Goal: Task Accomplishment & Management: Use online tool/utility

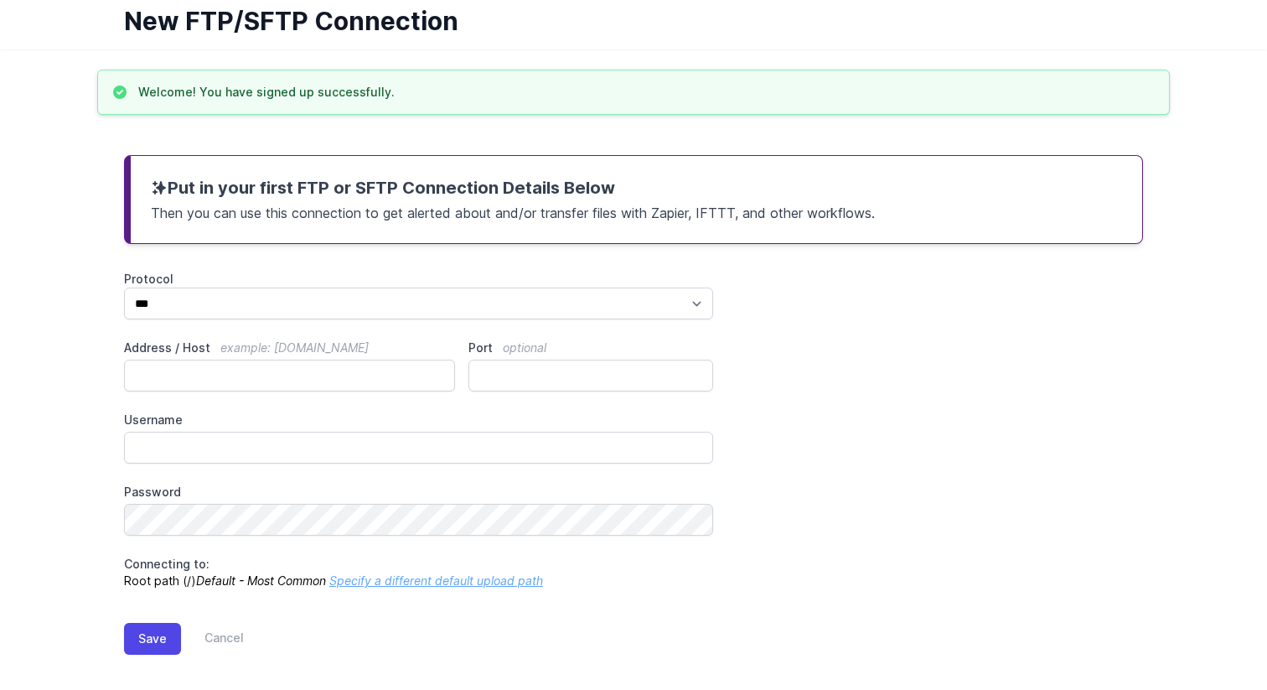
scroll to position [80, 0]
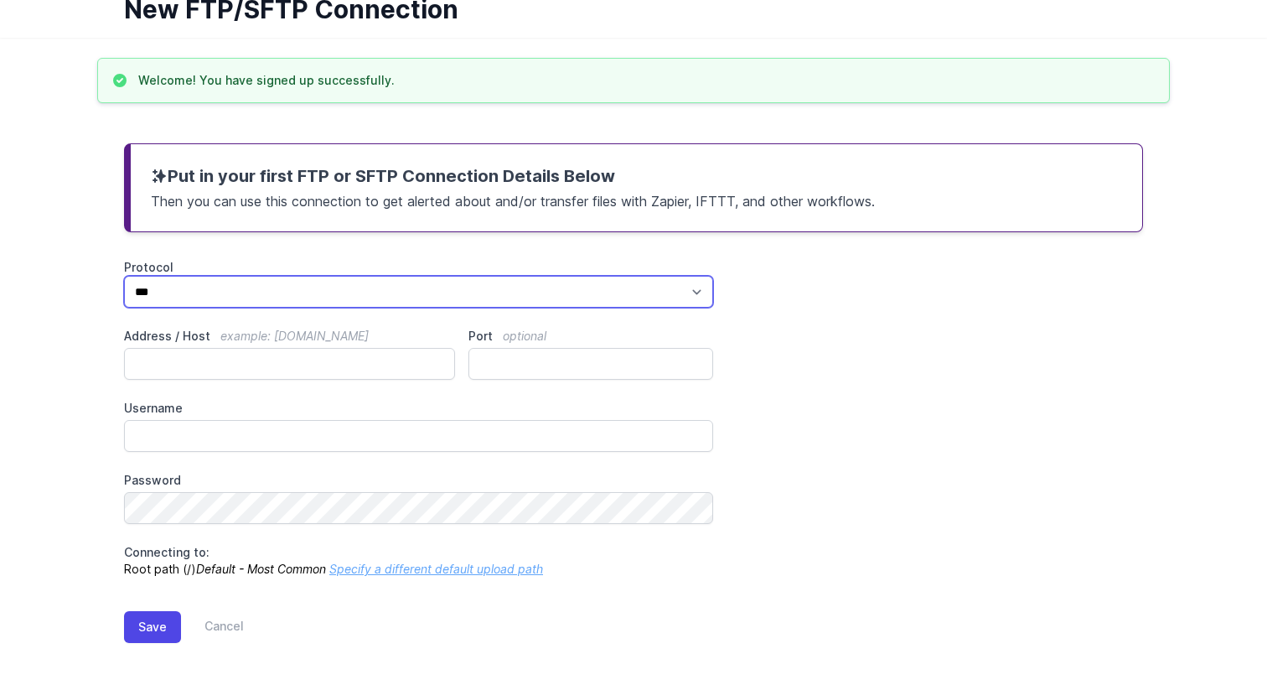
click at [443, 289] on select "*** **** ****" at bounding box center [418, 292] width 589 height 32
select select "****"
click at [124, 276] on select "*** **** ****" at bounding box center [418, 292] width 589 height 32
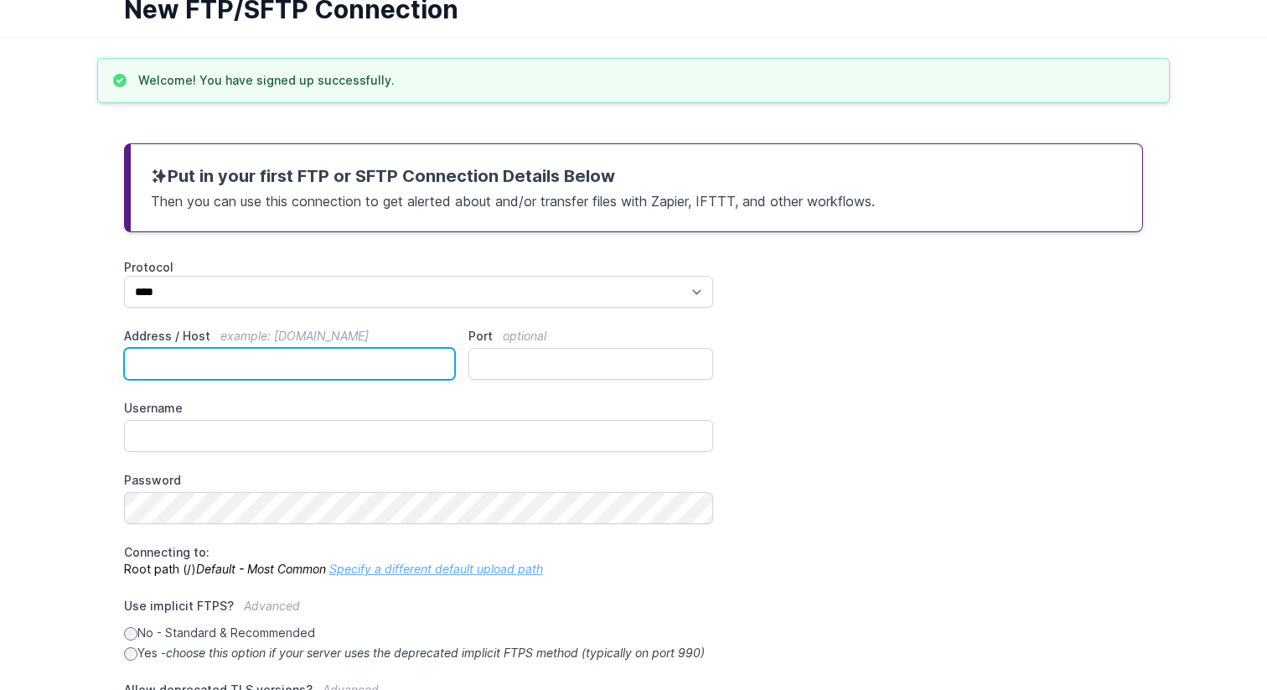
click at [280, 359] on input "Address / Host example: ftp.mydomain.com" at bounding box center [289, 364] width 331 height 32
click at [212, 360] on input "Address / Host example: ftp.mydomain.com" at bounding box center [289, 364] width 331 height 32
paste input "**********"
type input "**********"
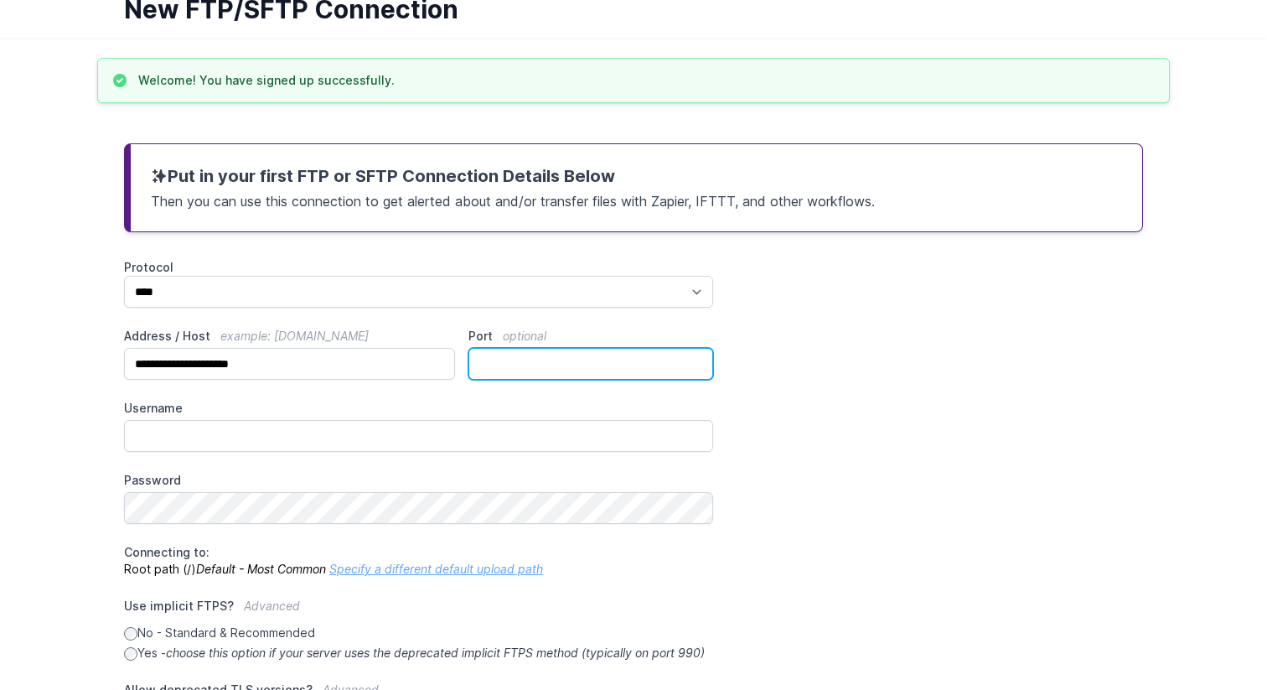
click at [477, 368] on input "Port optional" at bounding box center [591, 364] width 245 height 32
type input "**"
click at [401, 452] on div "**********" at bounding box center [633, 502] width 1019 height 486
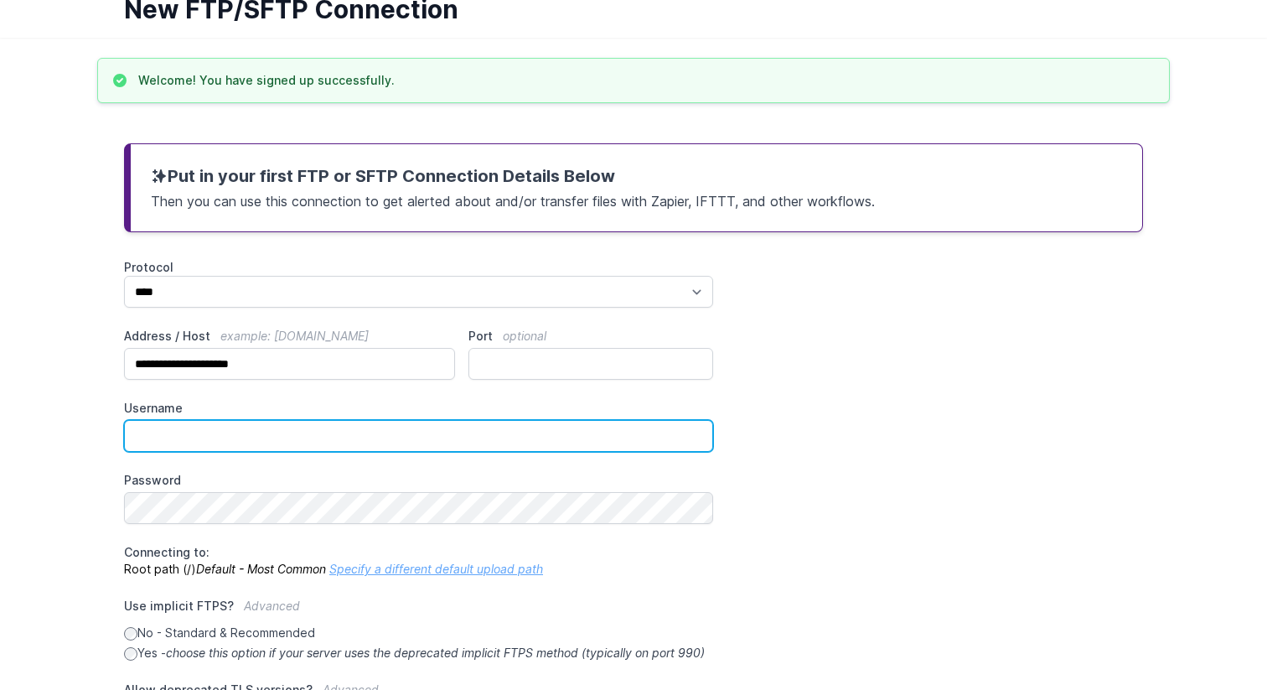
click at [401, 433] on input "Username" at bounding box center [418, 436] width 589 height 32
drag, startPoint x: 401, startPoint y: 433, endPoint x: 209, endPoint y: 425, distance: 192.1
click at [204, 424] on input "Username" at bounding box center [418, 436] width 589 height 32
paste input "**********"
type input "**********"
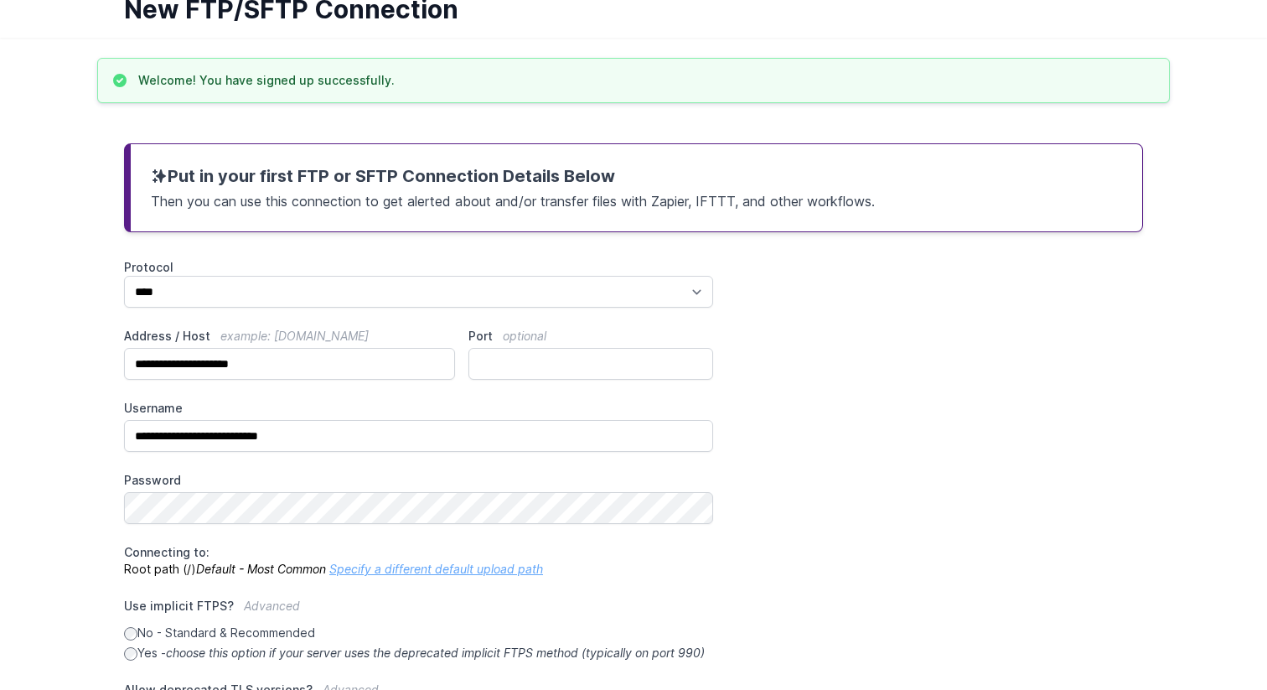
click at [206, 406] on label "Username" at bounding box center [418, 408] width 589 height 17
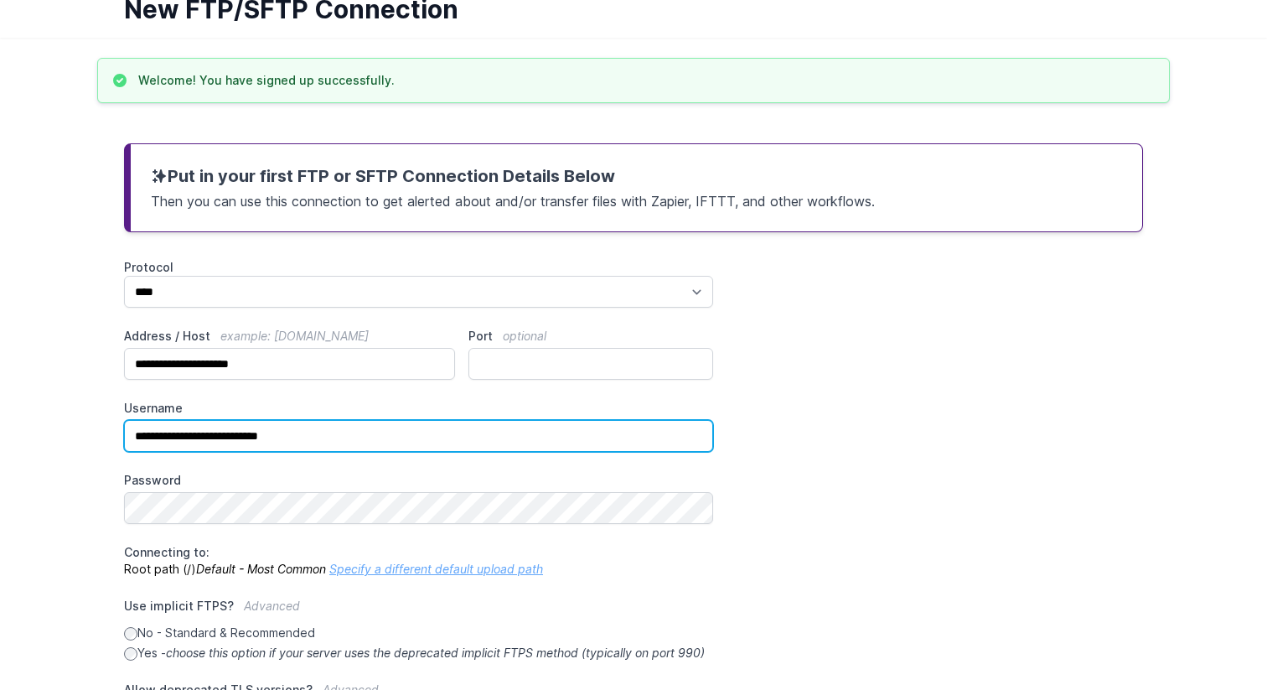
click at [206, 420] on input "**********" at bounding box center [418, 436] width 589 height 32
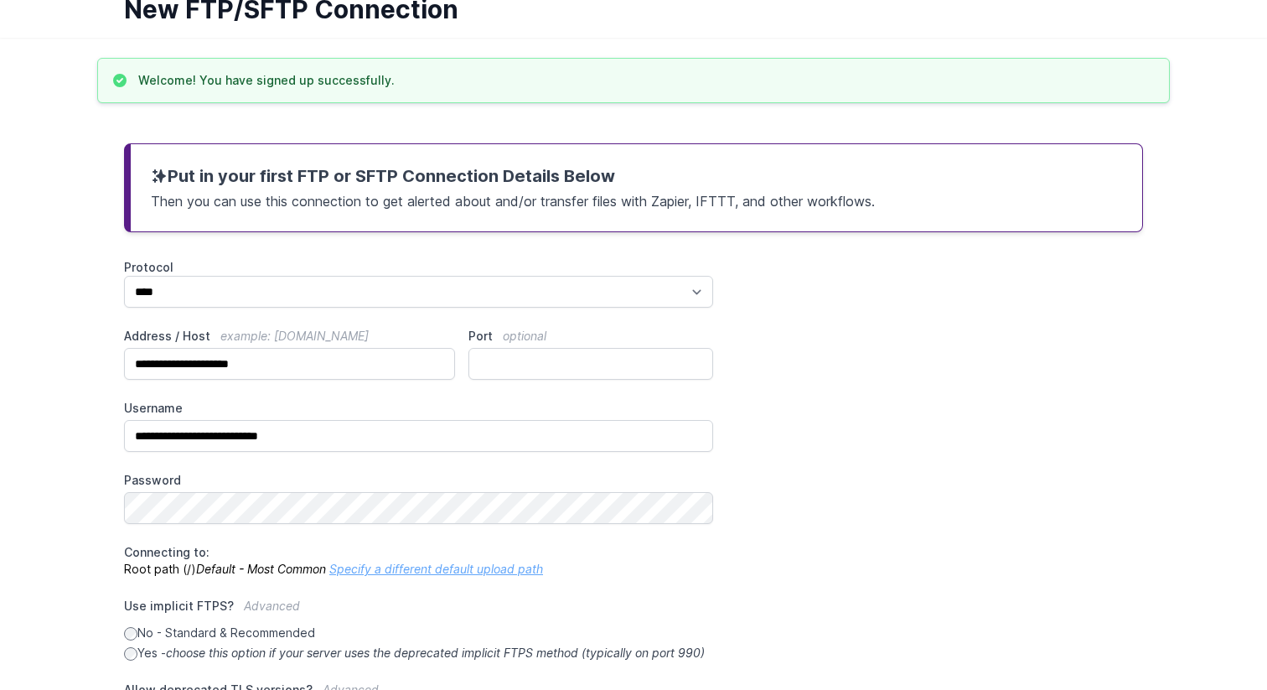
click at [112, 475] on div "**********" at bounding box center [633, 490] width 1073 height 734
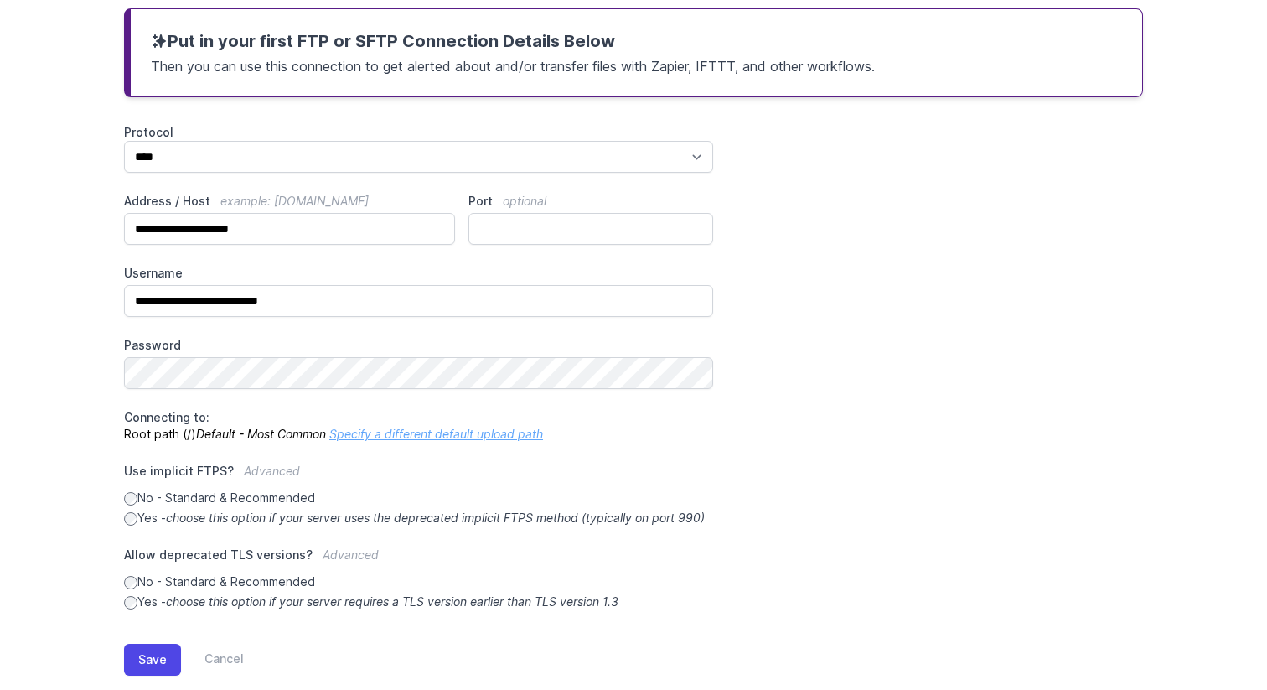
scroll to position [264, 0]
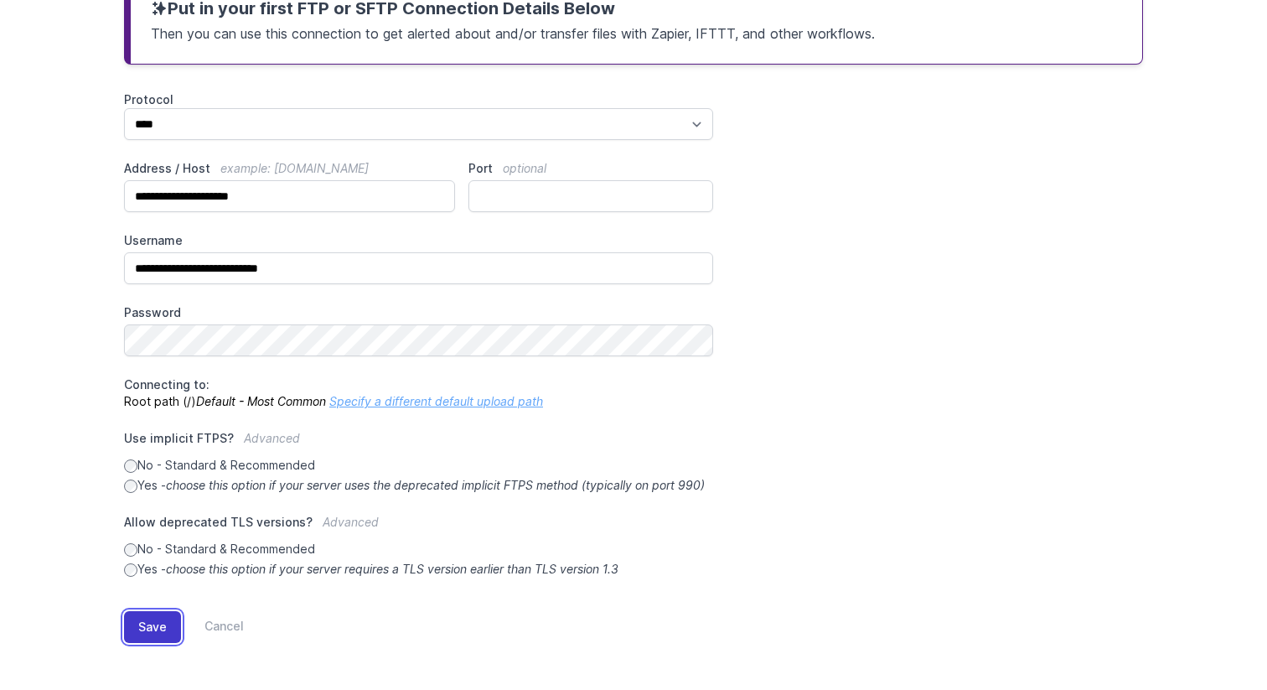
click at [155, 628] on button "Save" at bounding box center [152, 627] width 57 height 32
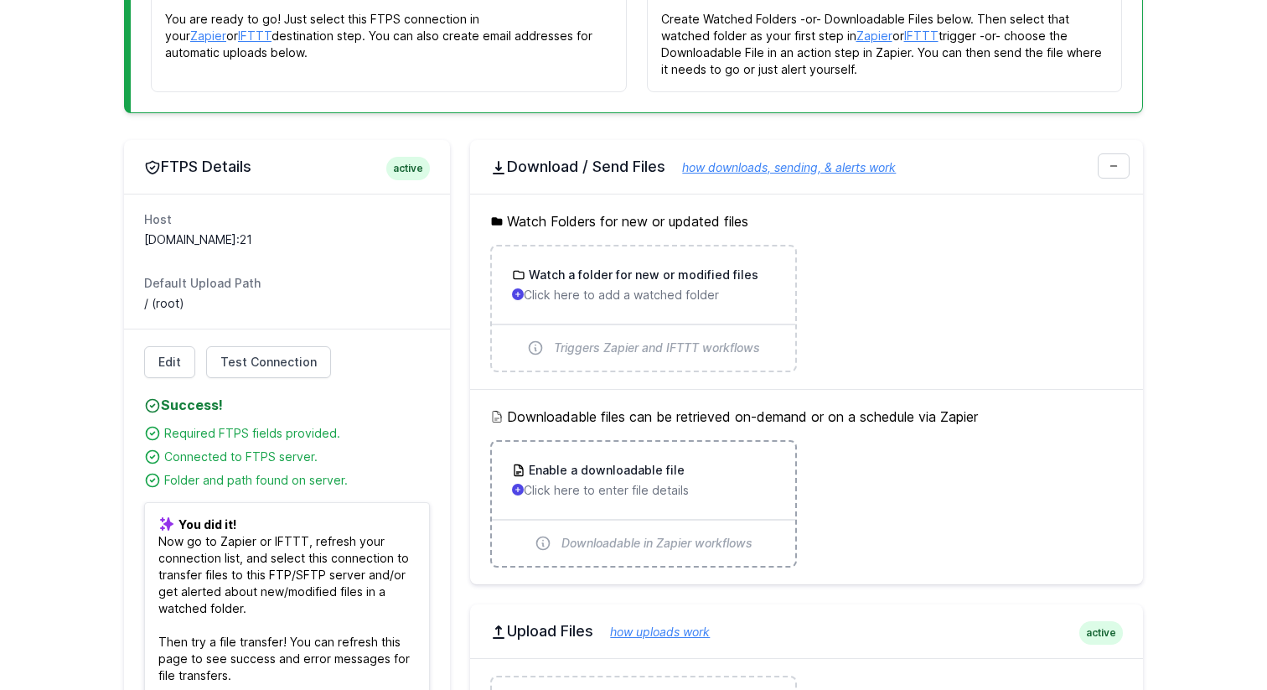
scroll to position [361, 0]
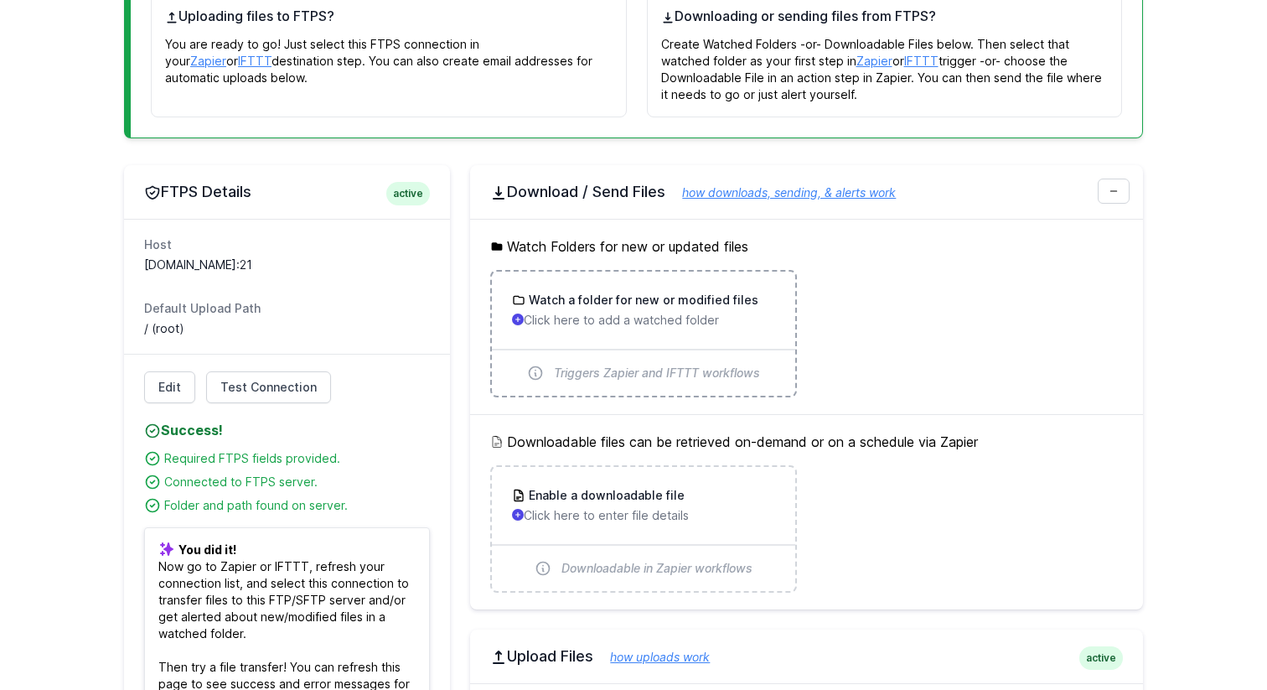
click at [637, 313] on p "Click here to add a watched folder" at bounding box center [643, 320] width 262 height 17
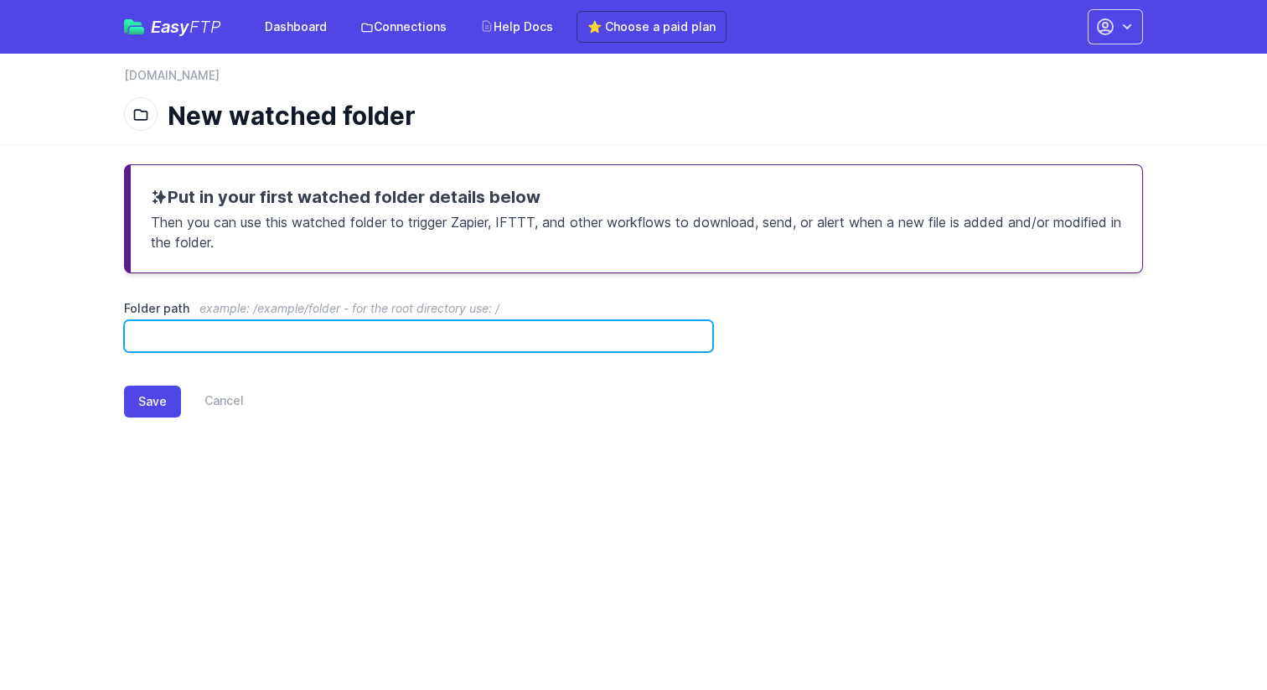
click at [315, 331] on input "Folder path example: /example/folder - for the root directory use: /" at bounding box center [418, 336] width 589 height 32
type input "*"
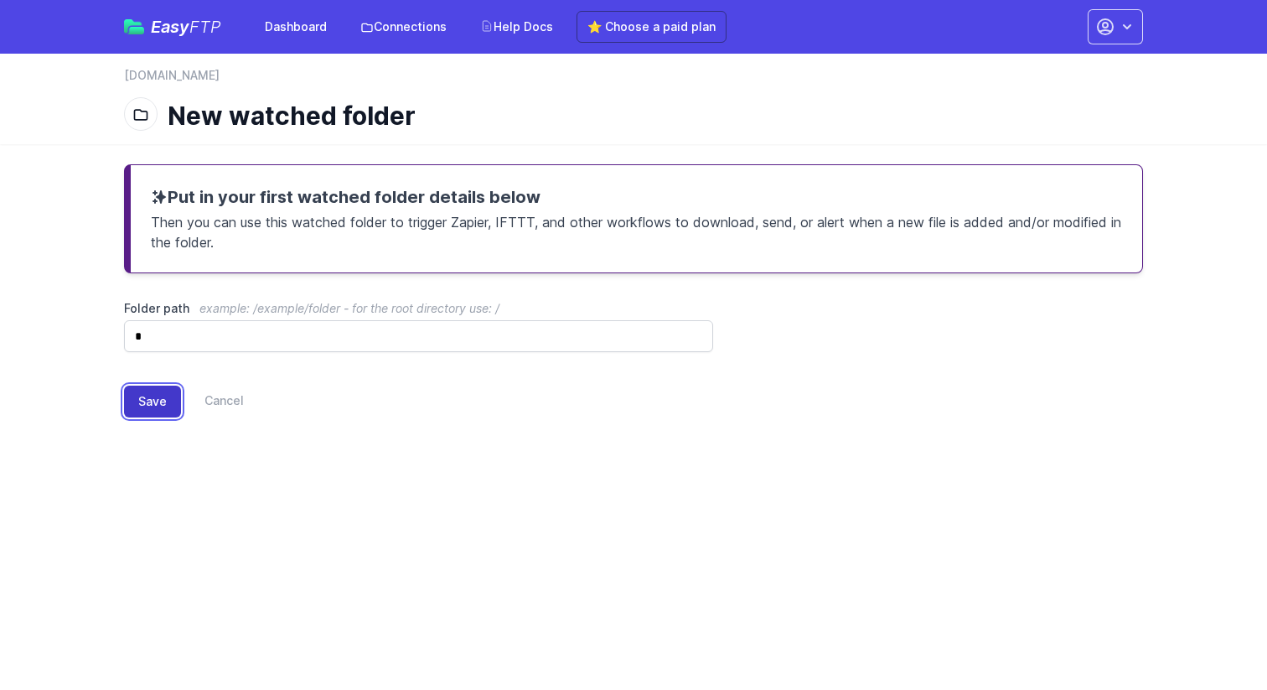
click at [154, 401] on button "Save" at bounding box center [152, 402] width 57 height 32
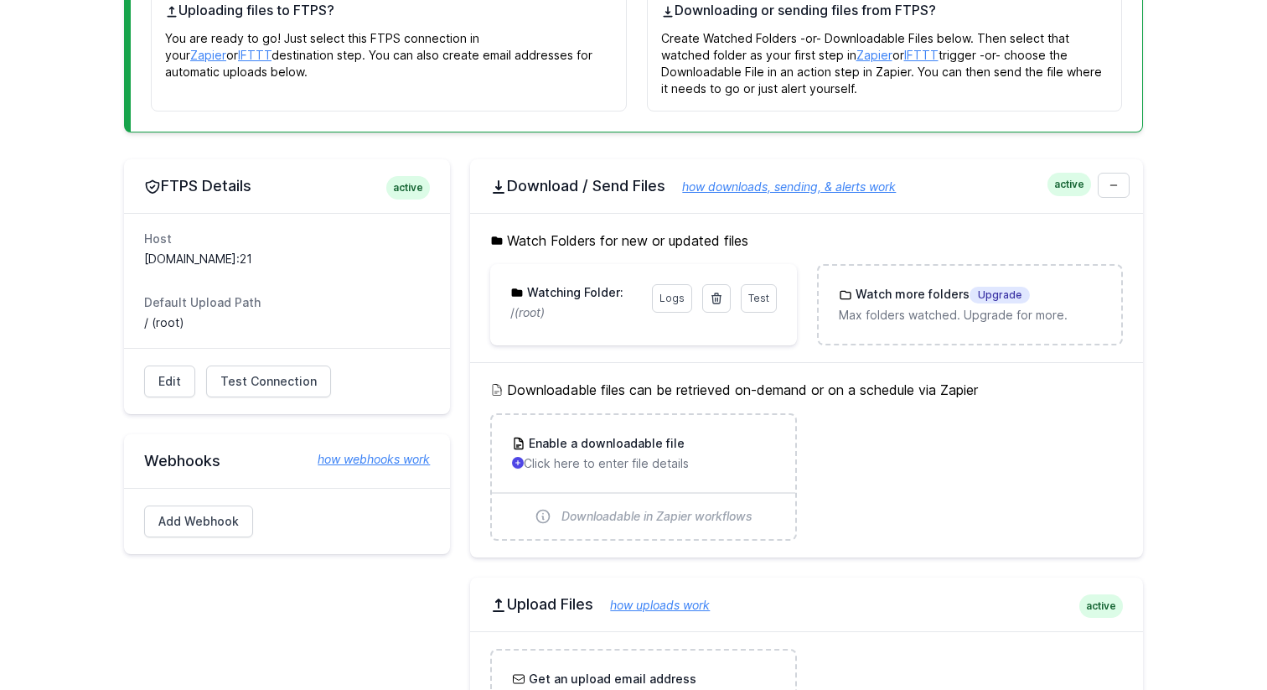
scroll to position [373, 0]
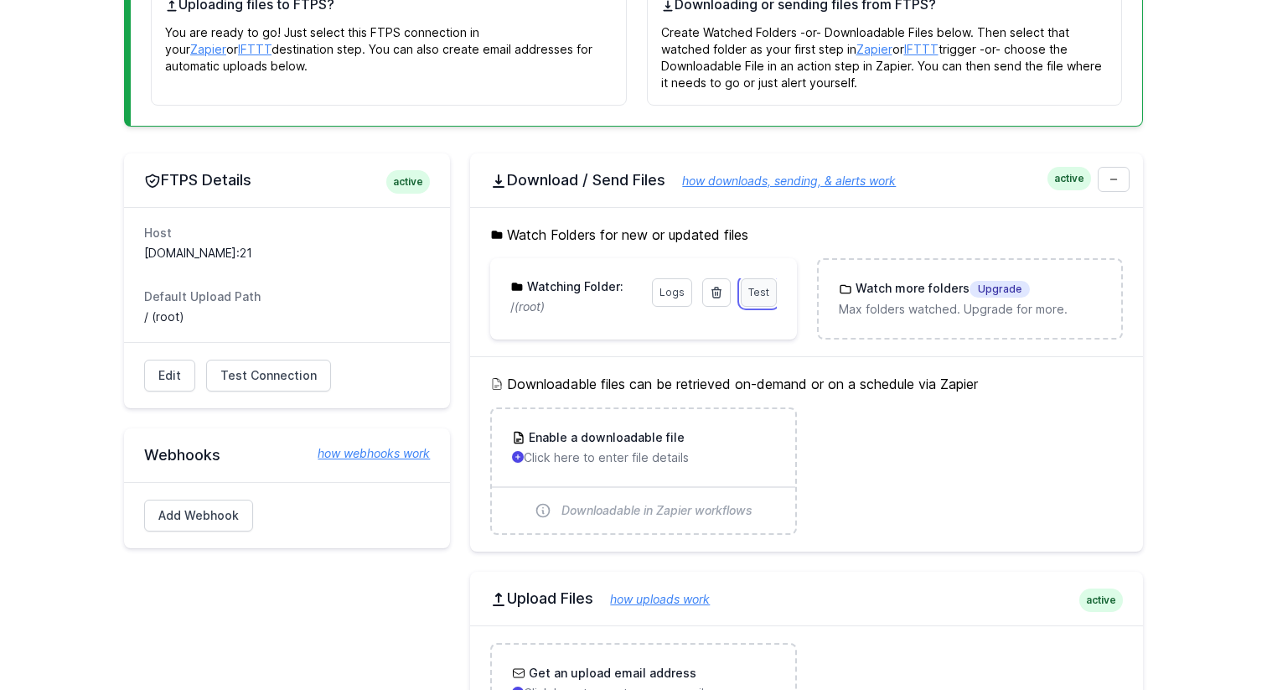
click at [751, 293] on span "Test" at bounding box center [759, 292] width 21 height 13
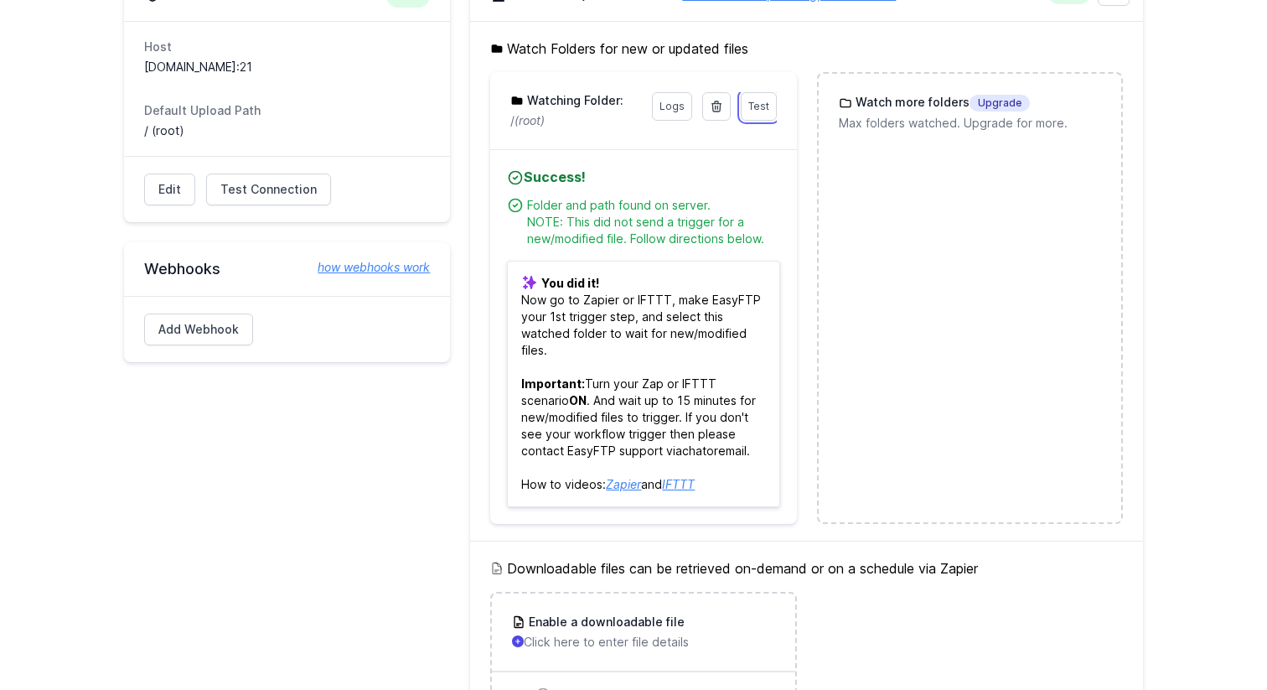
scroll to position [564, 0]
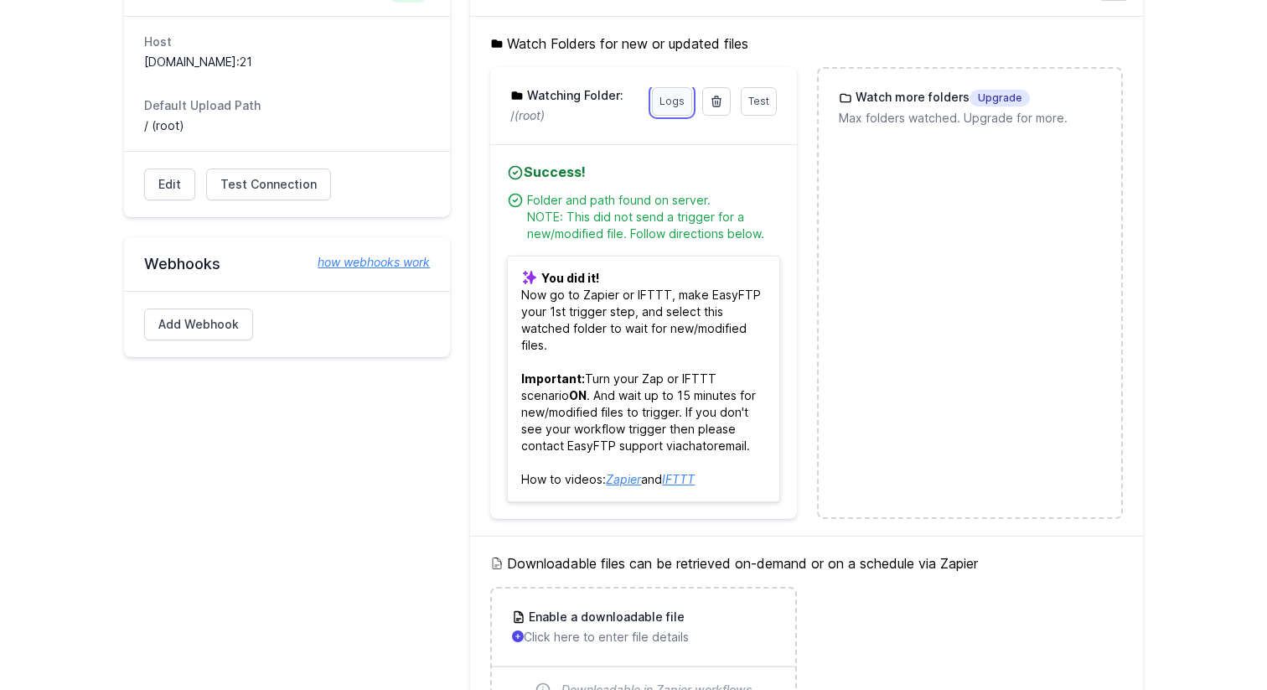
click at [670, 94] on link "Logs" at bounding box center [672, 101] width 40 height 28
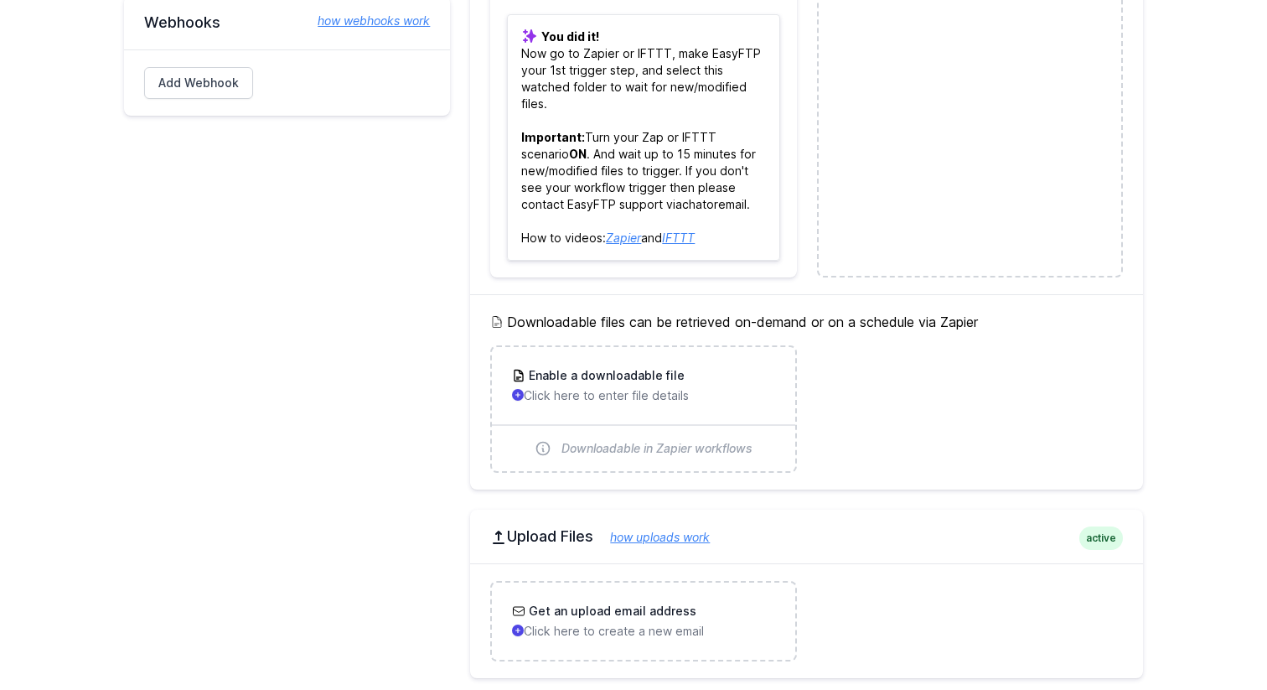
scroll to position [811, 0]
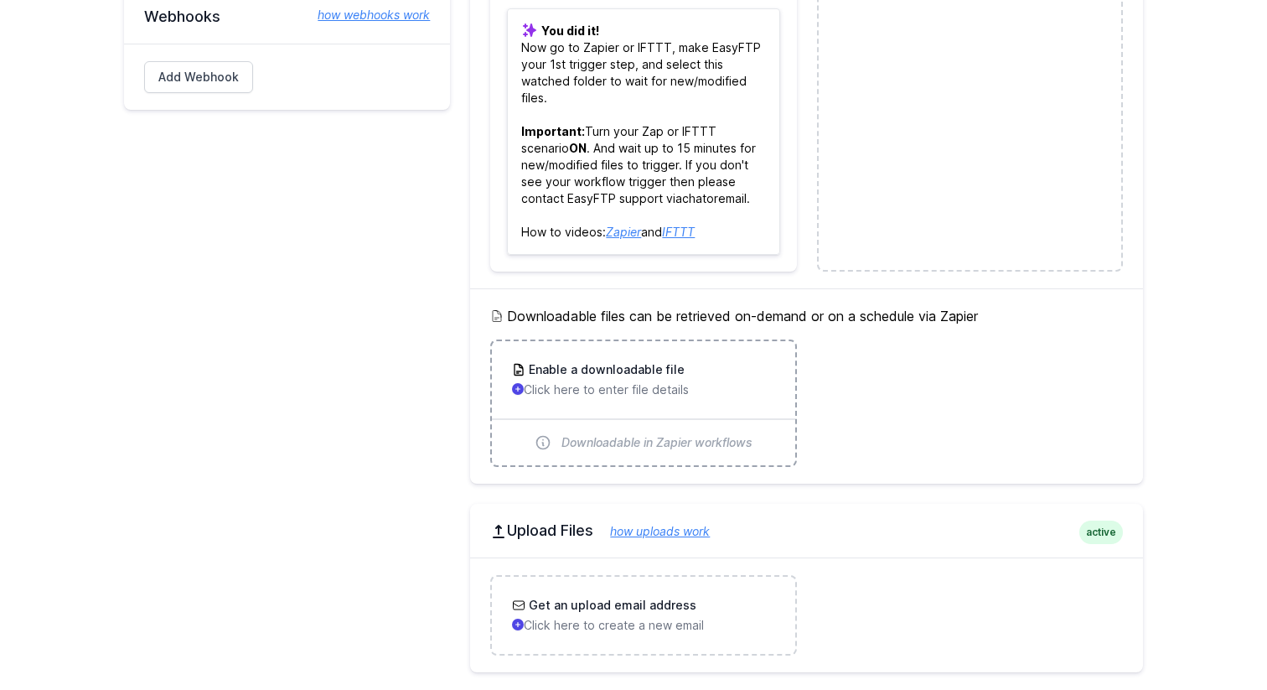
click at [674, 396] on p "Click here to enter file details" at bounding box center [643, 389] width 262 height 17
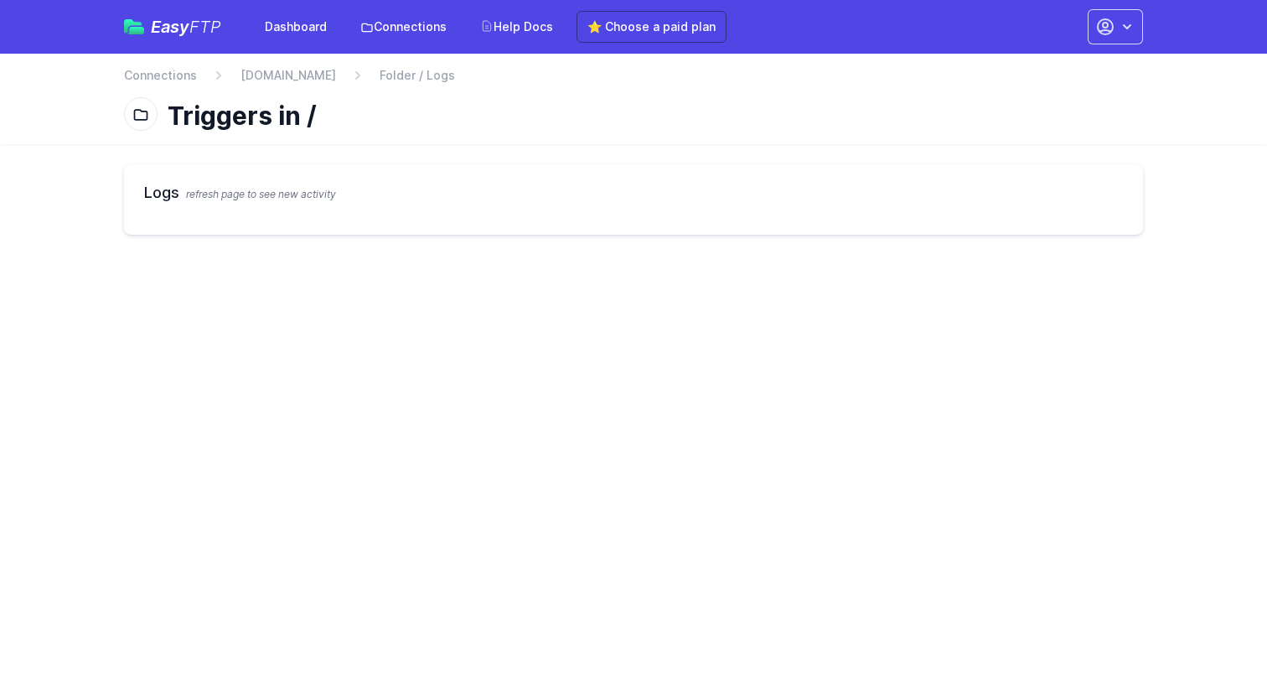
click at [252, 205] on div "Logs refresh page to see new activity" at bounding box center [633, 199] width 1019 height 70
click at [189, 172] on div "Logs refresh page to see new activity" at bounding box center [633, 199] width 1019 height 70
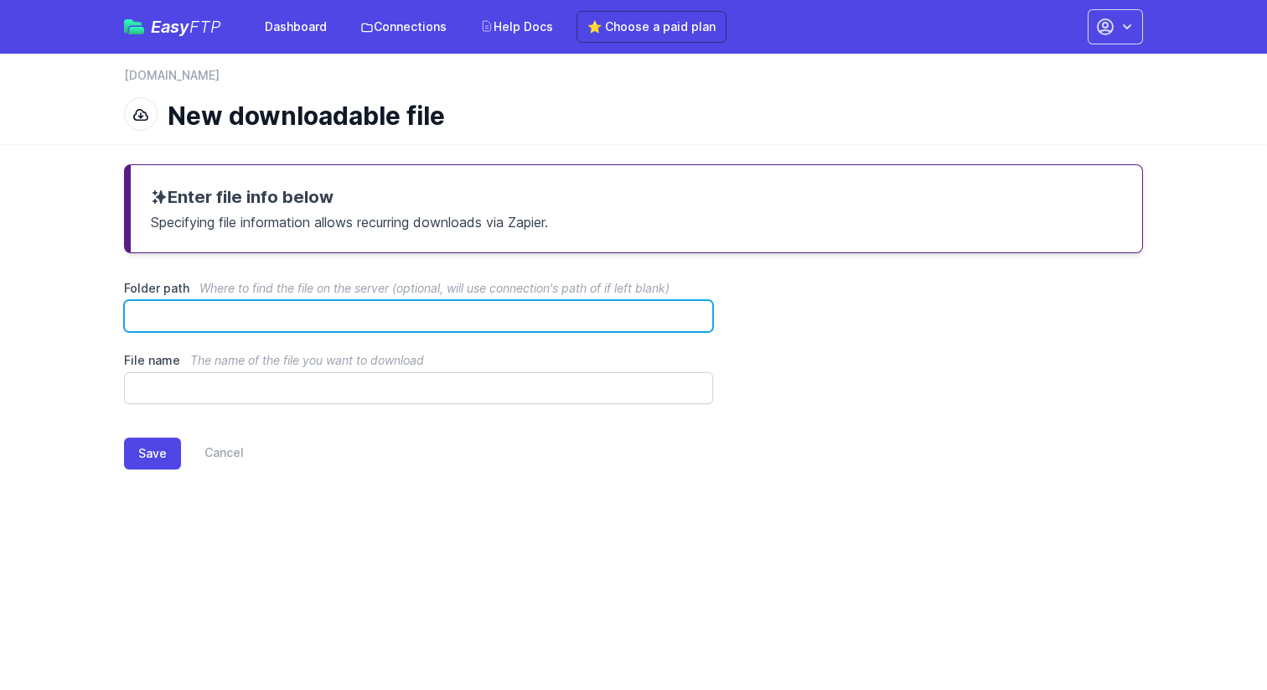
click at [231, 322] on input "Folder path Where to find the file on the server (optional, will use connection…" at bounding box center [418, 316] width 589 height 32
type input "*"
click at [231, 322] on input "*" at bounding box center [418, 316] width 589 height 32
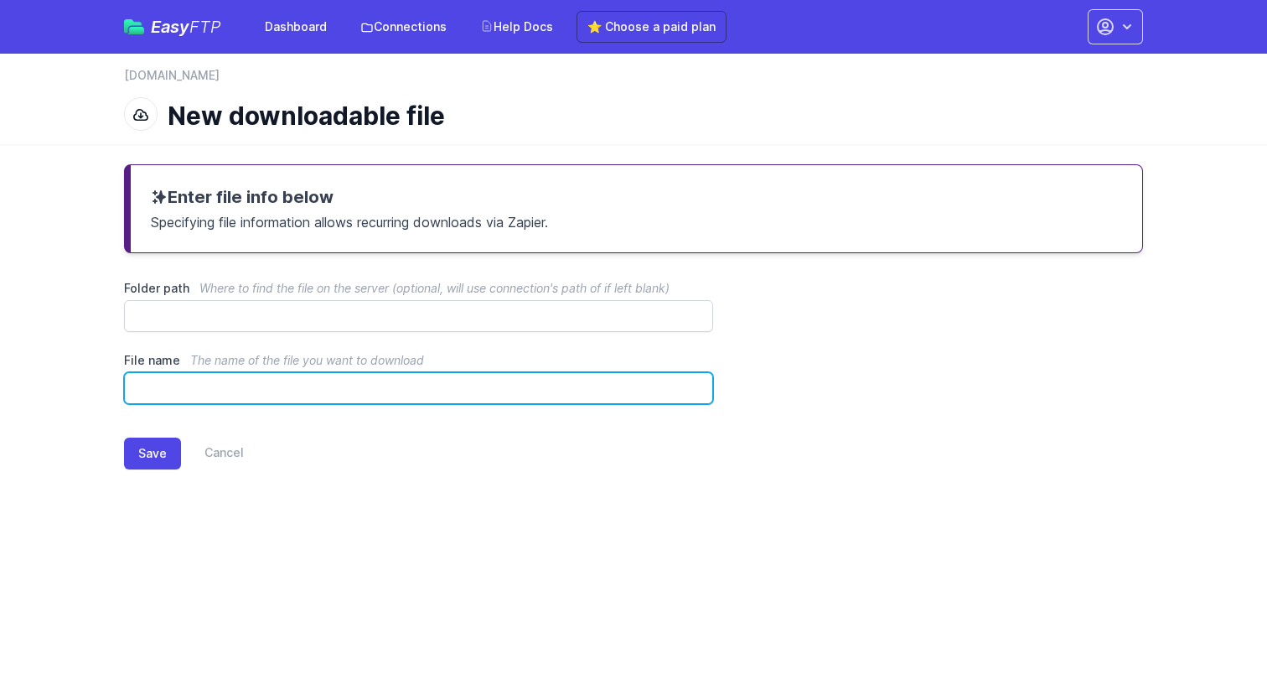
click at [412, 398] on input "File name The name of the file you want to download" at bounding box center [418, 388] width 589 height 32
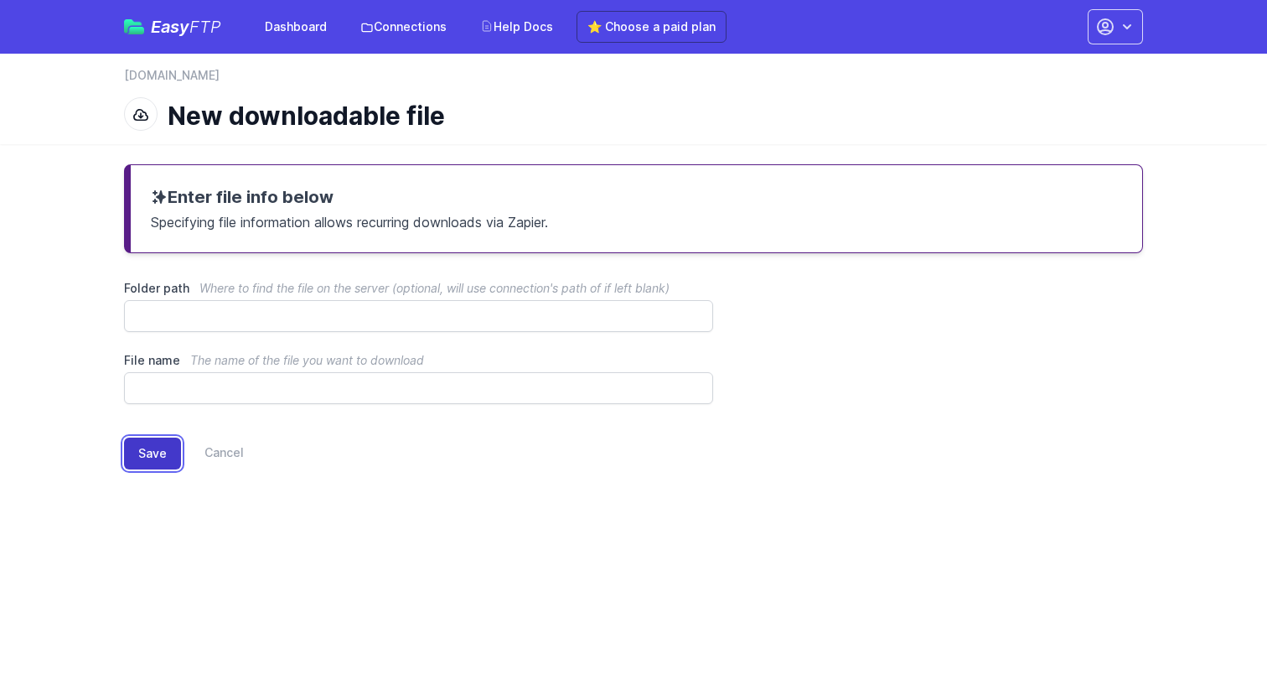
click at [148, 448] on button "Save" at bounding box center [152, 454] width 57 height 32
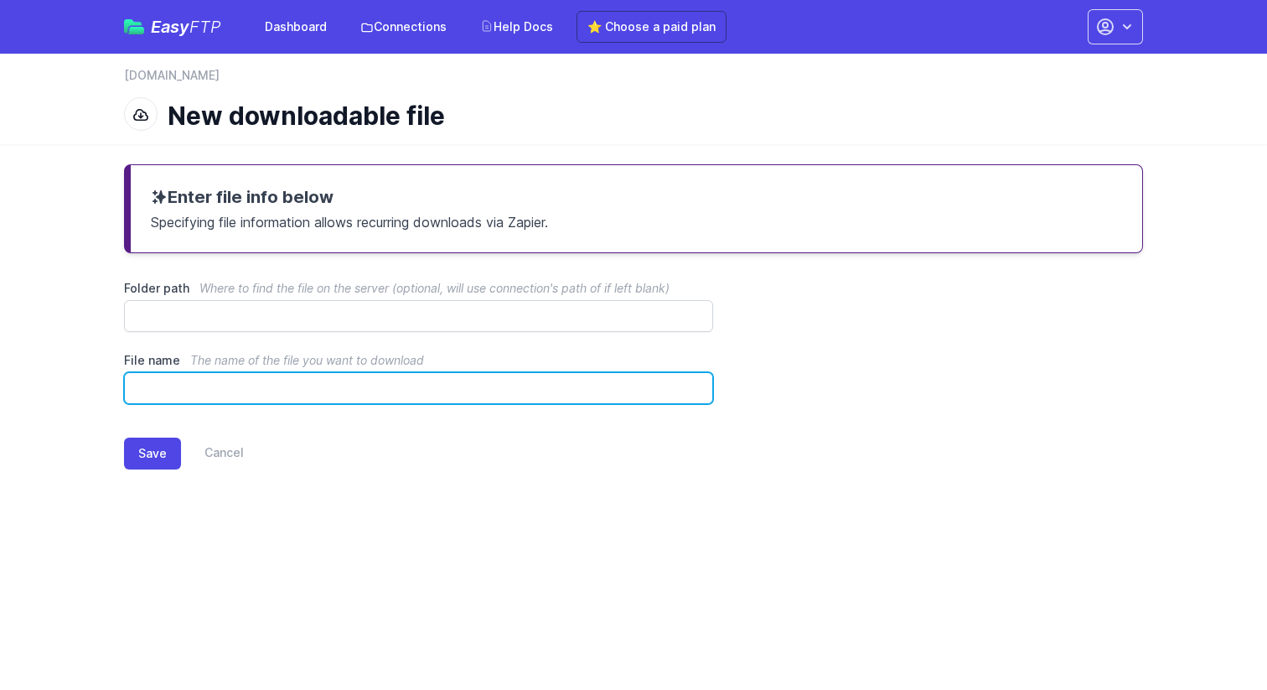
click at [259, 391] on input "File name The name of the file you want to download" at bounding box center [418, 388] width 589 height 32
drag, startPoint x: 316, startPoint y: 494, endPoint x: 247, endPoint y: 395, distance: 120.4
click at [246, 395] on input "File name The name of the file you want to download" at bounding box center [418, 388] width 589 height 32
paste input "**********"
type input "**********"
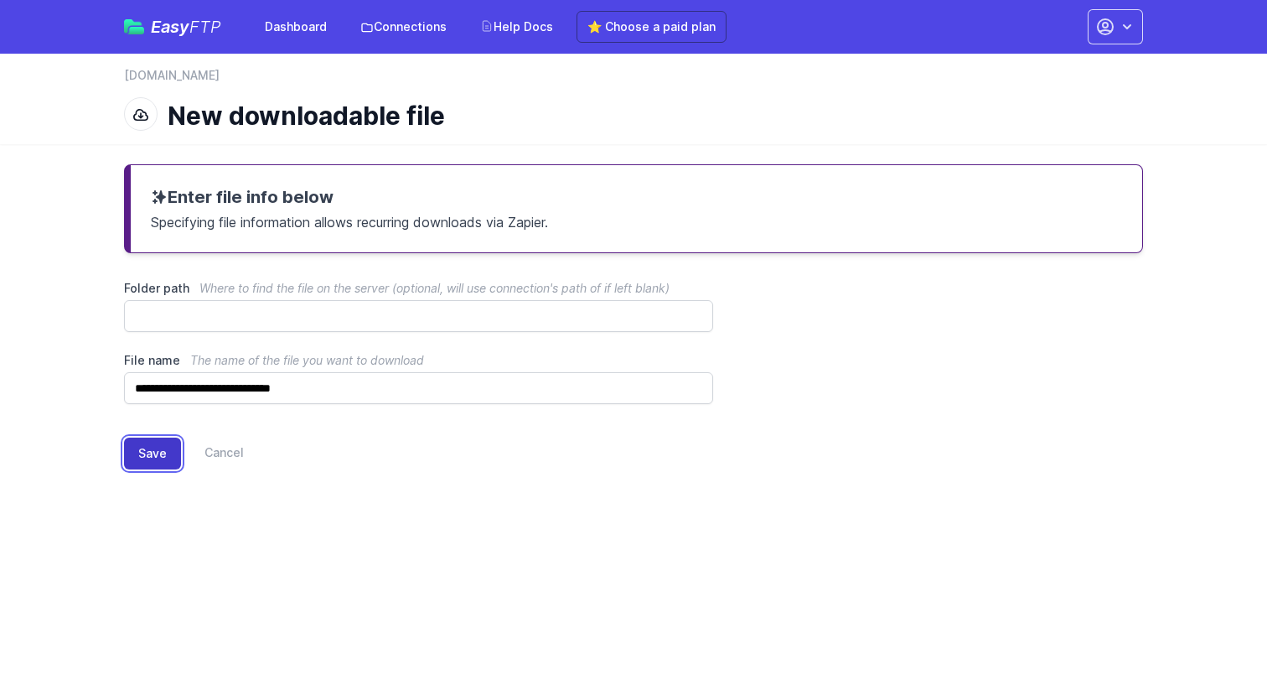
click at [150, 460] on button "Save" at bounding box center [152, 454] width 57 height 32
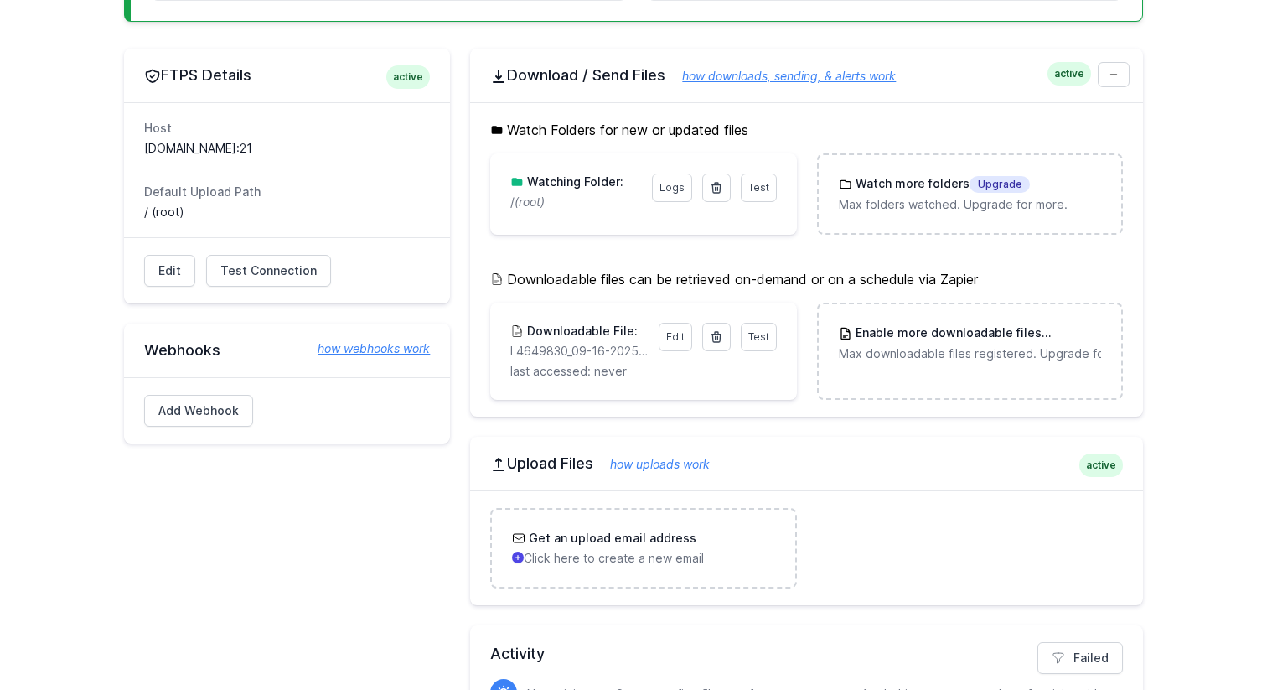
scroll to position [479, 0]
click at [755, 337] on span "Test" at bounding box center [759, 335] width 21 height 13
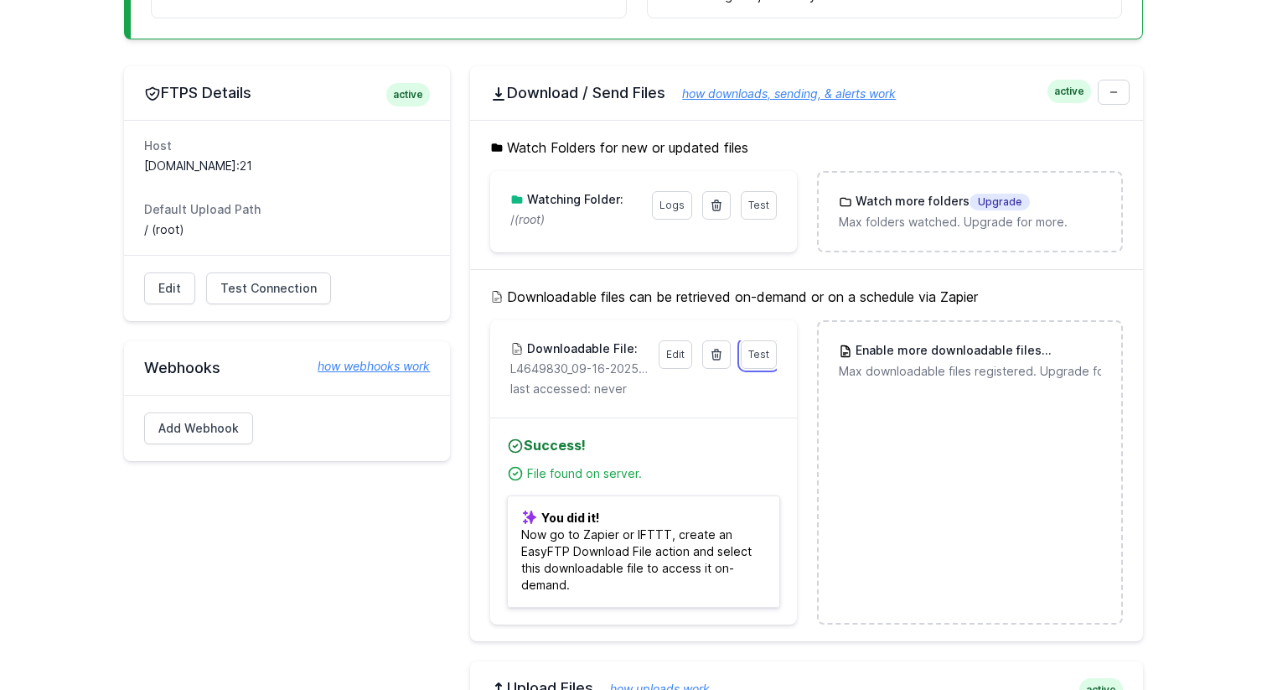
scroll to position [458, 0]
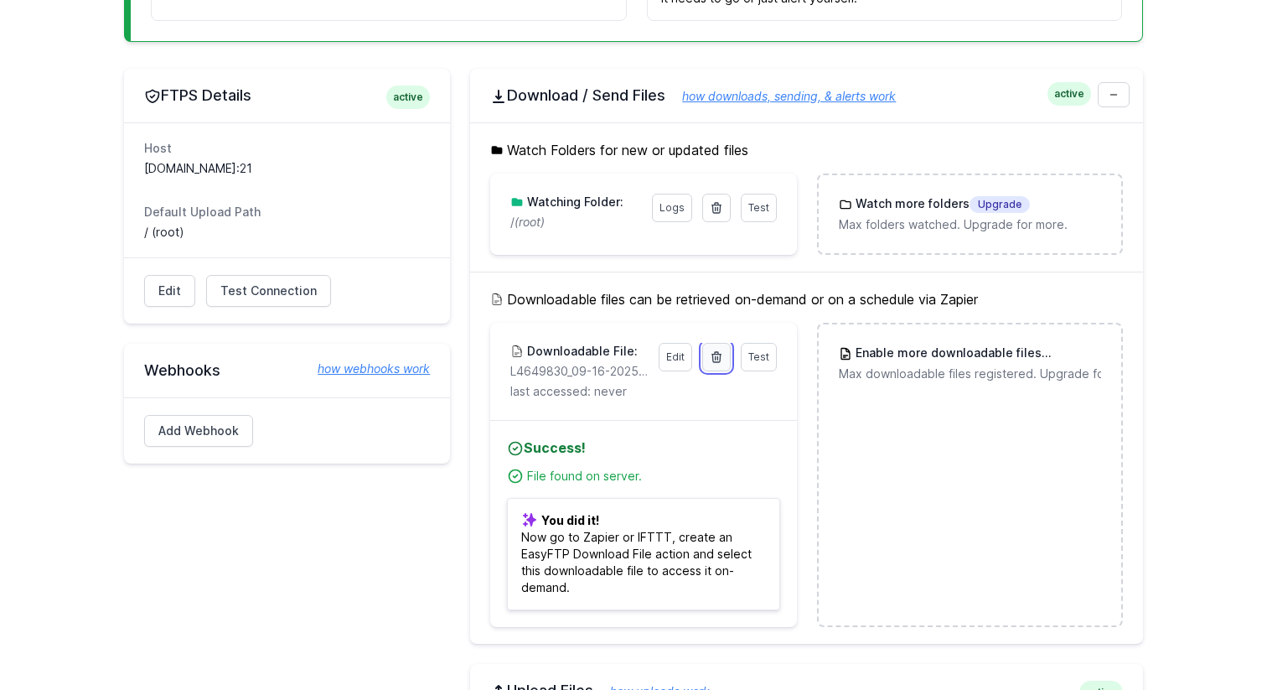
click at [722, 364] on link at bounding box center [716, 357] width 28 height 28
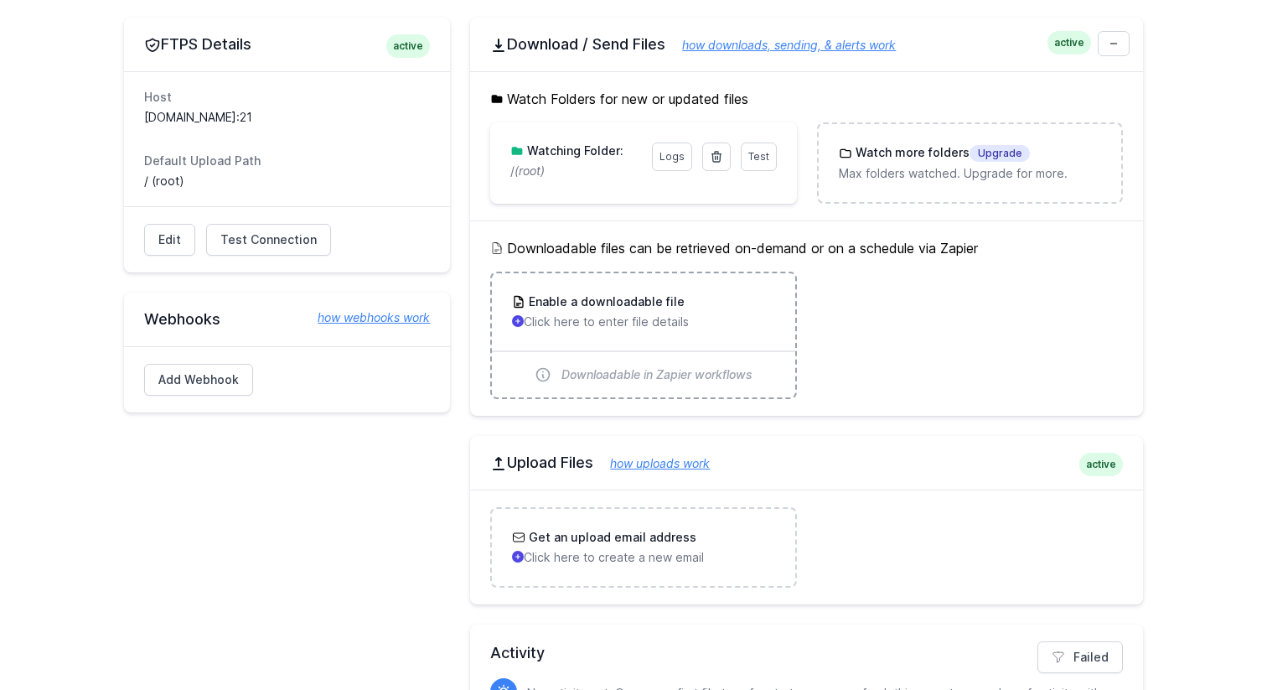
scroll to position [392, 0]
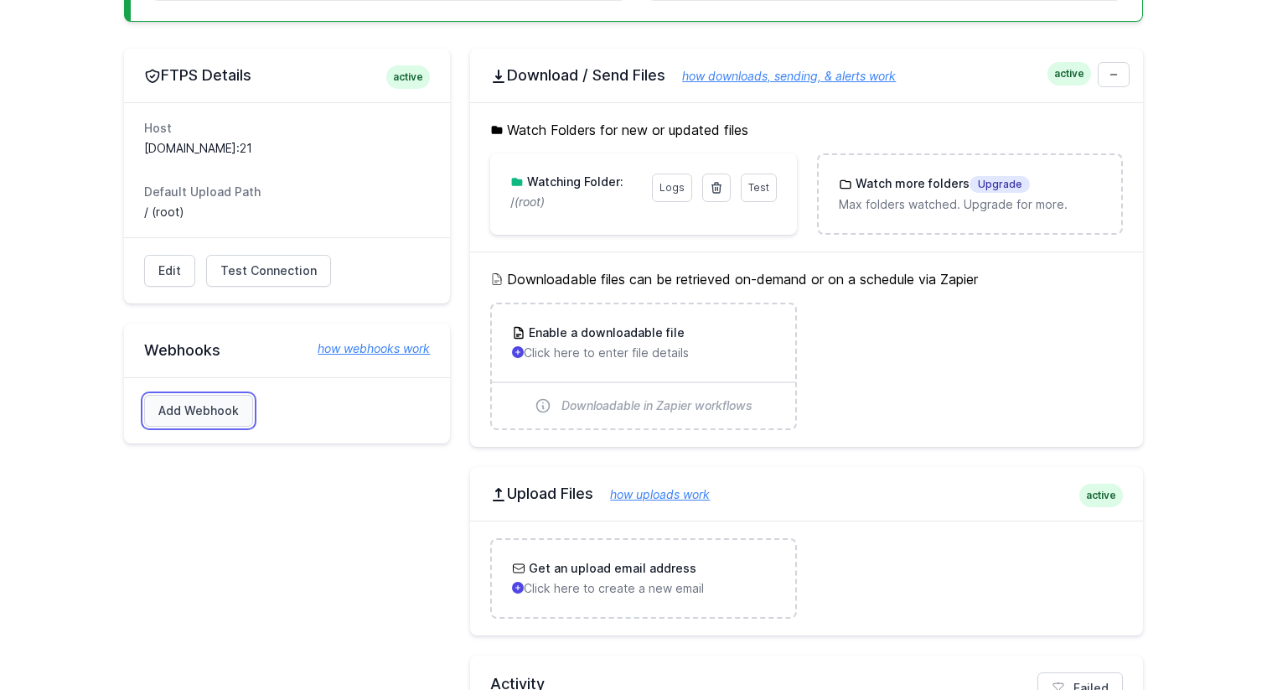
click at [207, 408] on link "Add Webhook" at bounding box center [198, 411] width 109 height 32
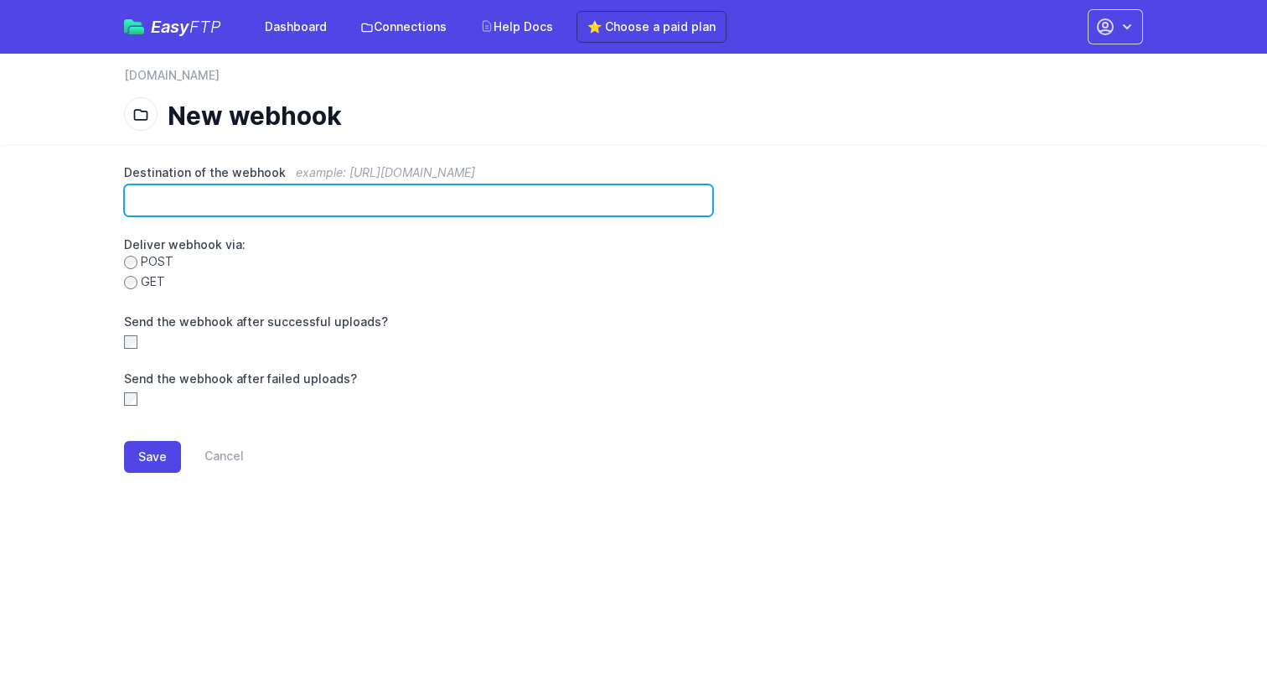
click at [273, 209] on input "Destination of the webhook example: https://www.example.com/hook" at bounding box center [418, 200] width 589 height 32
click at [280, 199] on input "Destination of the webhook example: https://www.example.com/hook" at bounding box center [418, 200] width 589 height 32
click at [179, 199] on input "Destination of the webhook example: https://www.example.com/hook" at bounding box center [418, 200] width 589 height 32
paste input "**********"
type input "**********"
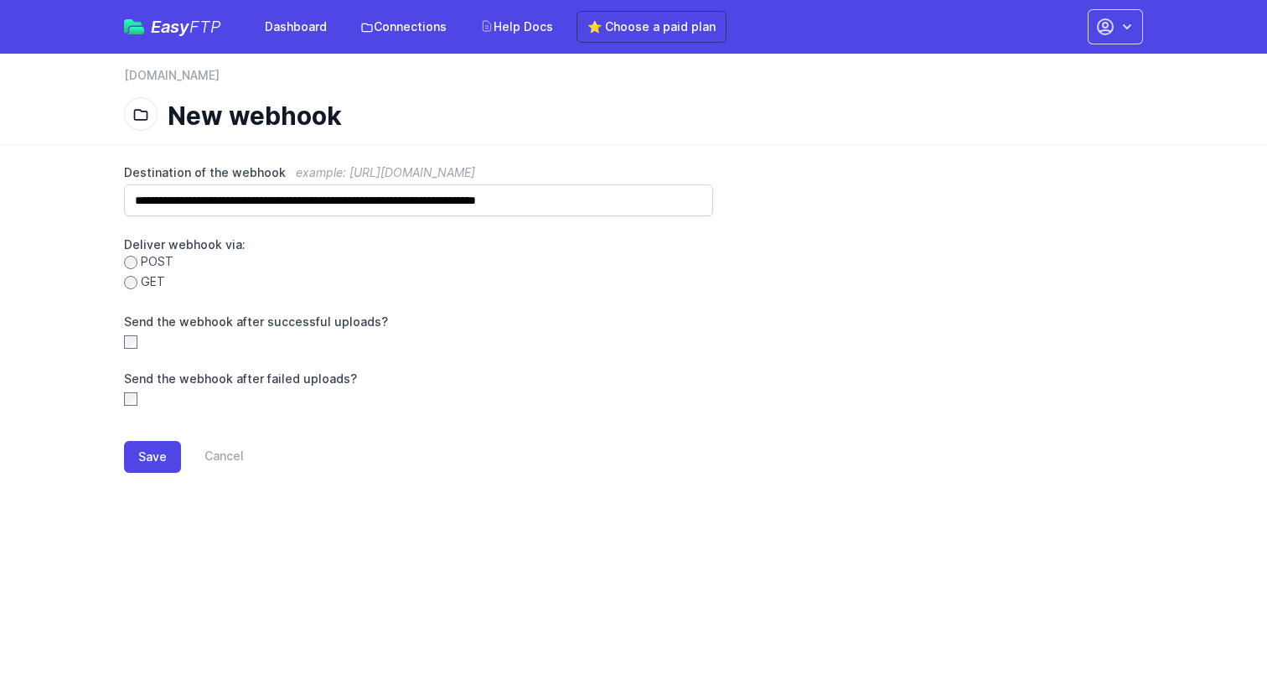
click at [21, 208] on main "**********" at bounding box center [633, 332] width 1267 height 376
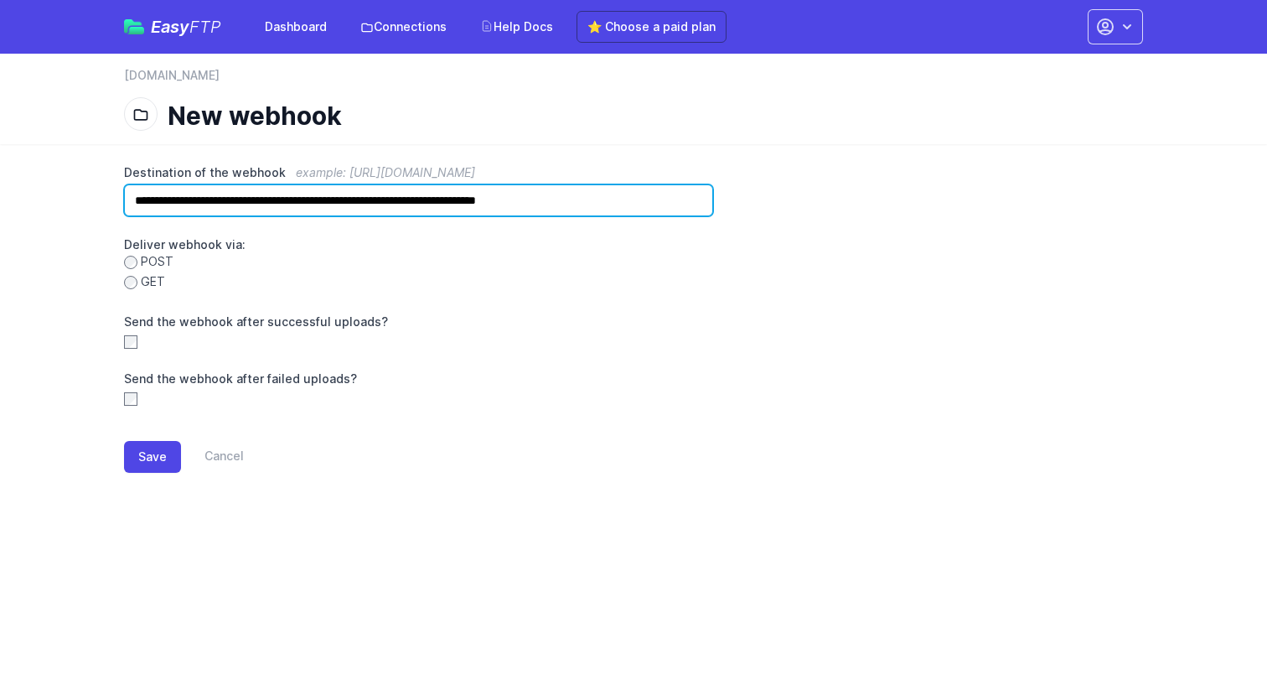
click at [678, 191] on input "**********" at bounding box center [418, 200] width 589 height 32
click at [682, 202] on input "**********" at bounding box center [418, 200] width 589 height 32
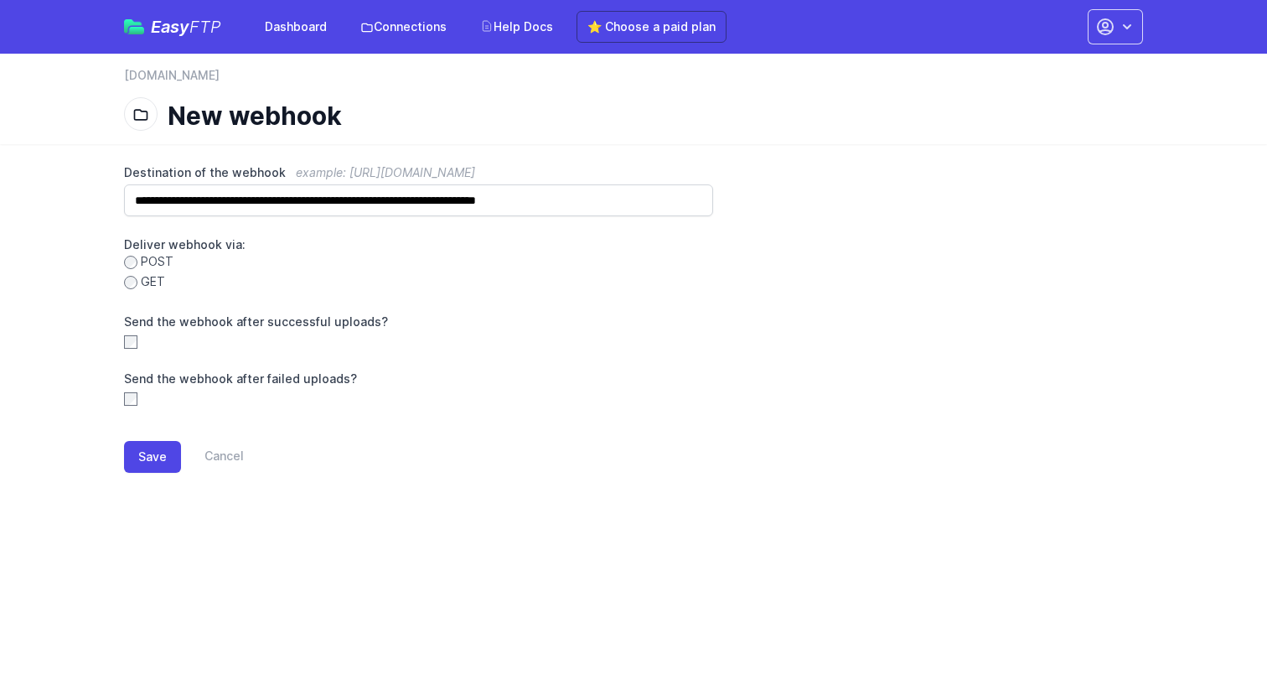
click at [0, 244] on main "**********" at bounding box center [633, 332] width 1267 height 376
click at [148, 469] on button "Save" at bounding box center [152, 457] width 57 height 32
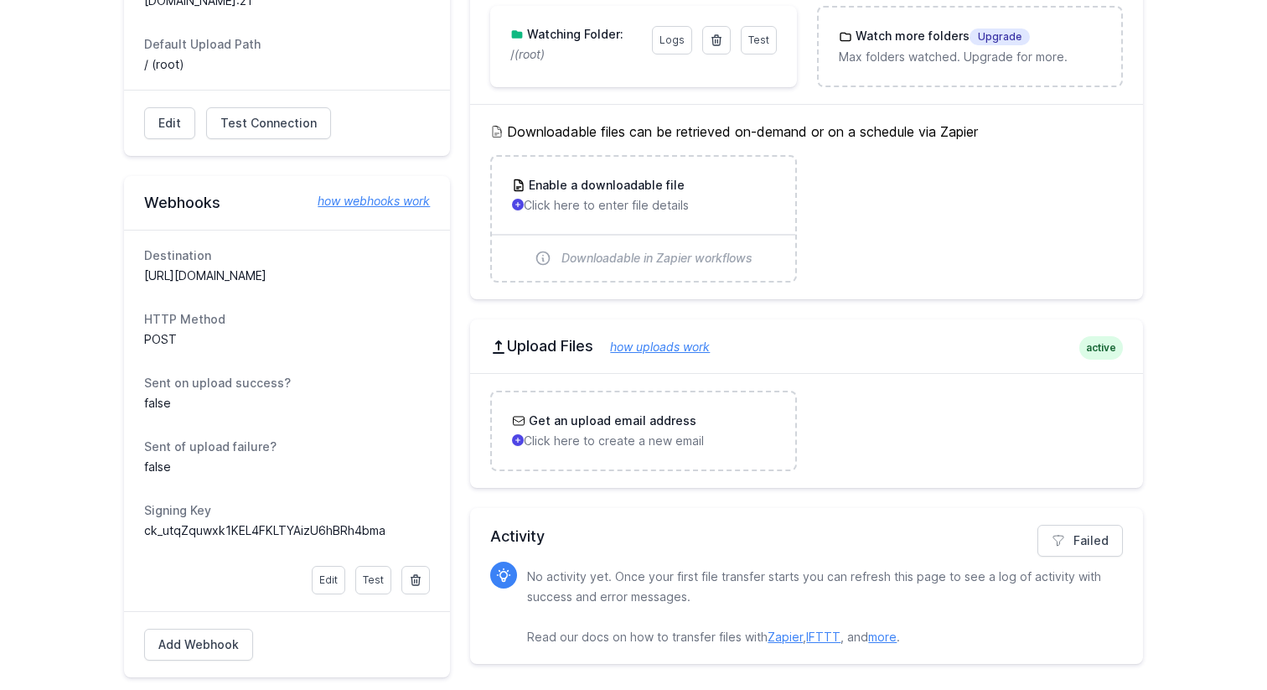
scroll to position [626, 0]
click at [376, 583] on link "Test" at bounding box center [373, 579] width 36 height 28
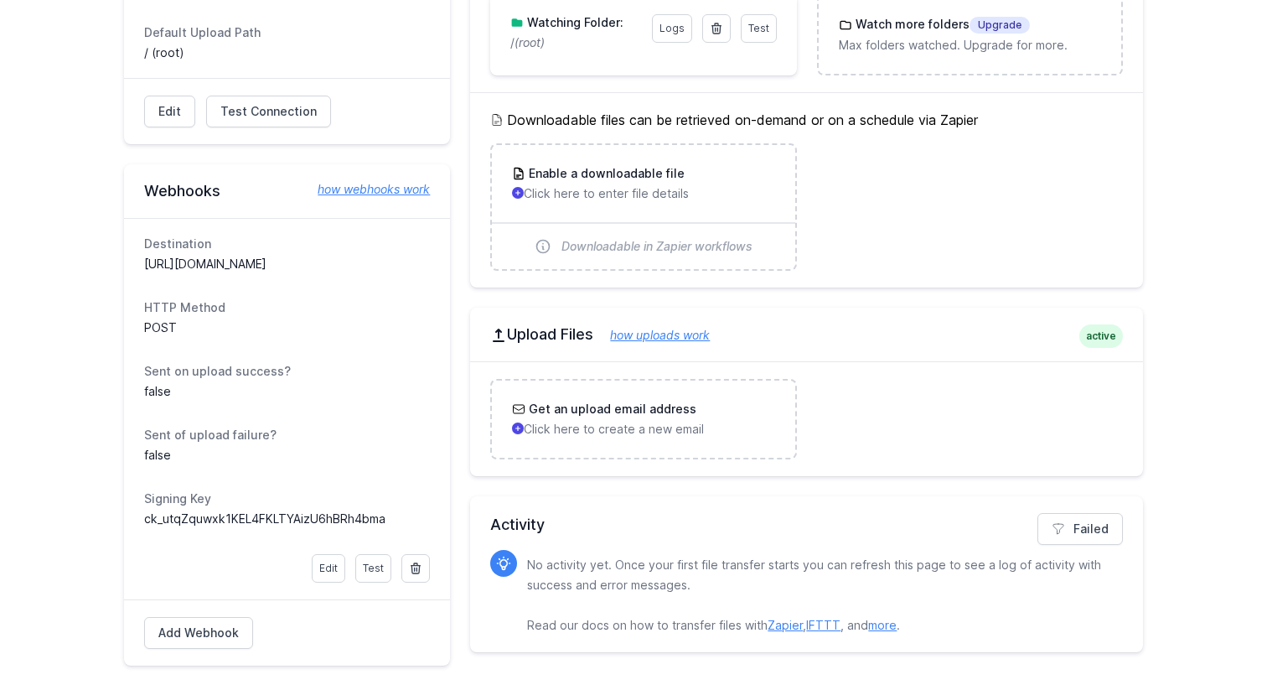
scroll to position [653, 0]
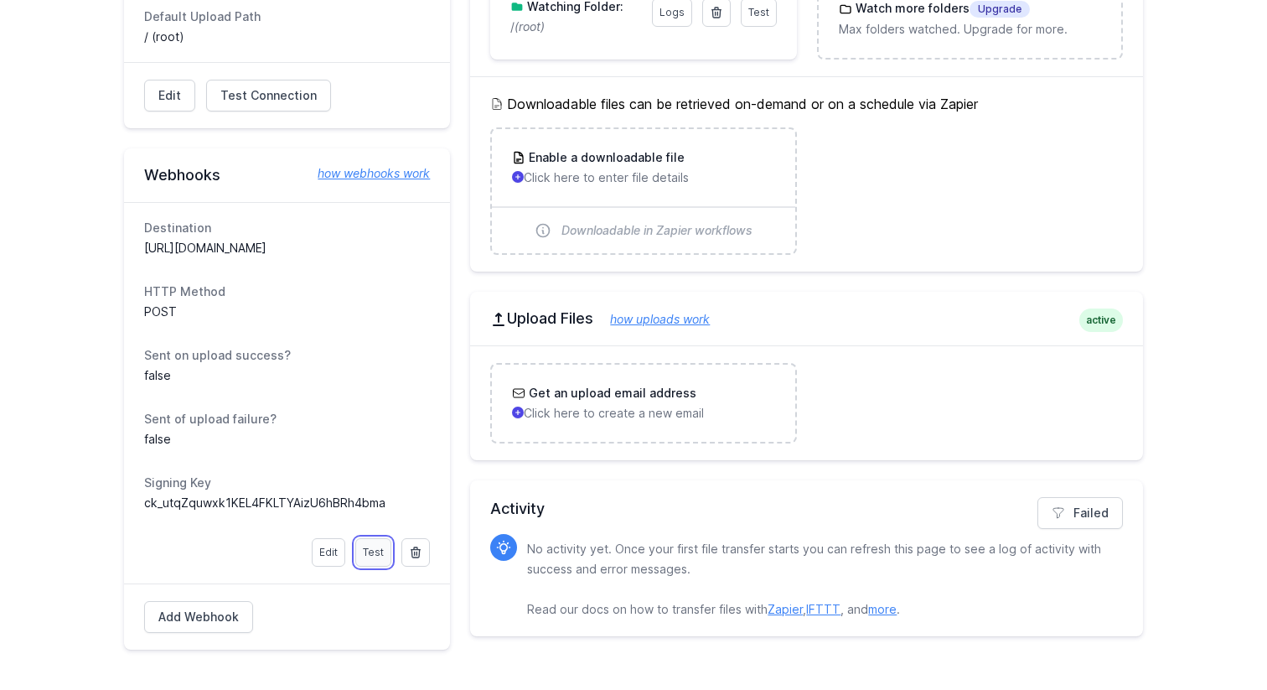
click at [370, 556] on link "Test" at bounding box center [373, 552] width 36 height 28
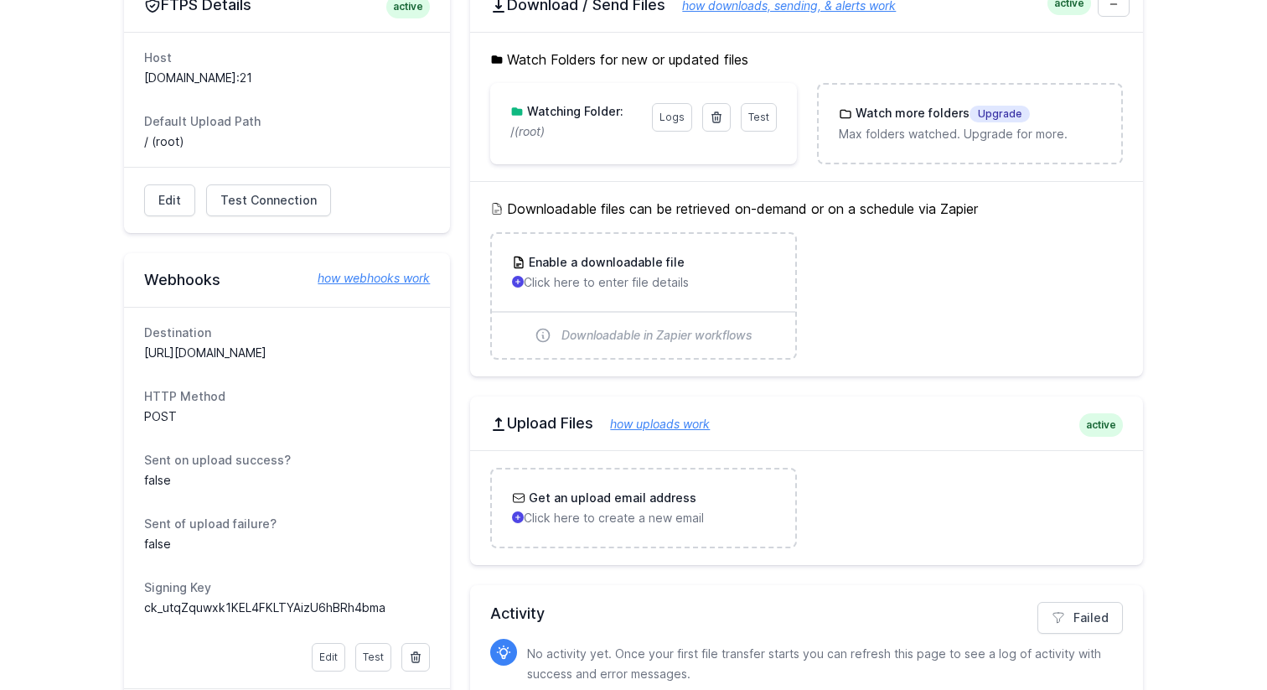
scroll to position [653, 0]
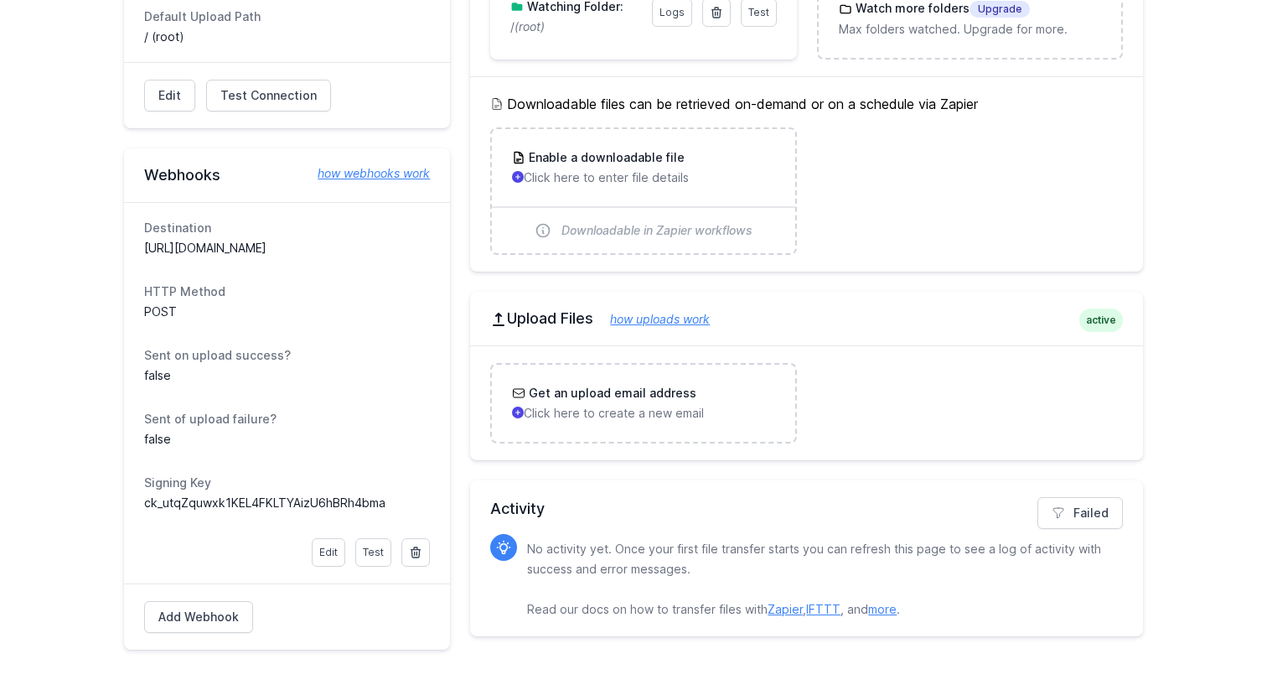
drag, startPoint x: 351, startPoint y: 244, endPoint x: 482, endPoint y: 243, distance: 130.8
click at [482, 243] on div "FTPS Details active Host sl340.web.hostpoint.ch:21 Default Upload Path / (root)…" at bounding box center [633, 271] width 1019 height 796
click at [349, 243] on dd "[URL][DOMAIN_NAME]" at bounding box center [287, 248] width 286 height 17
click at [335, 561] on link "Edit" at bounding box center [329, 552] width 34 height 28
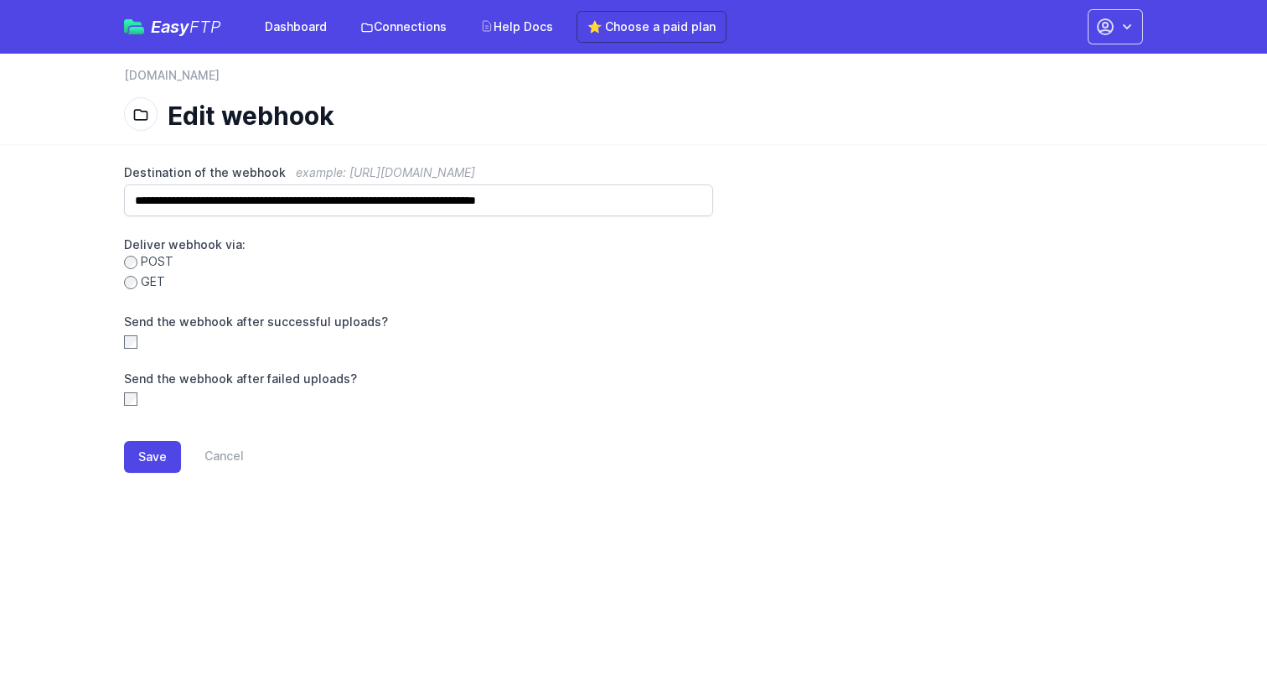
click at [645, 295] on div "**********" at bounding box center [633, 285] width 1019 height 243
click at [226, 459] on link "Cancel" at bounding box center [212, 457] width 63 height 32
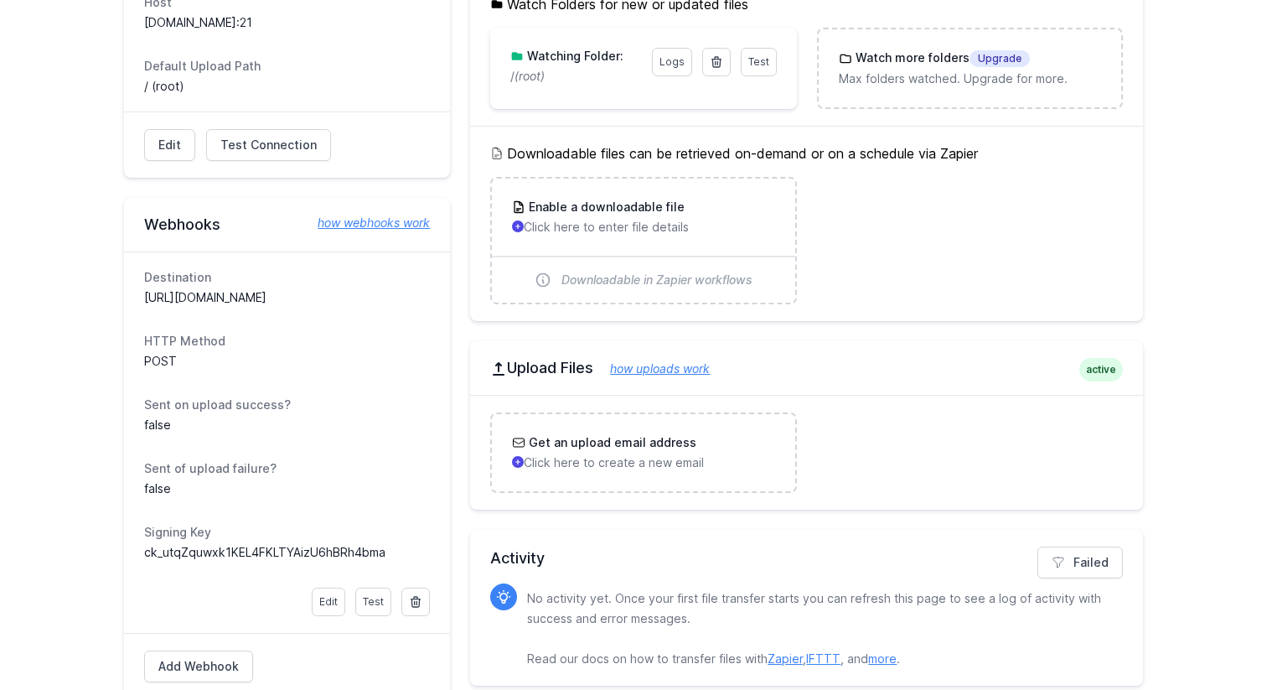
scroll to position [567, 0]
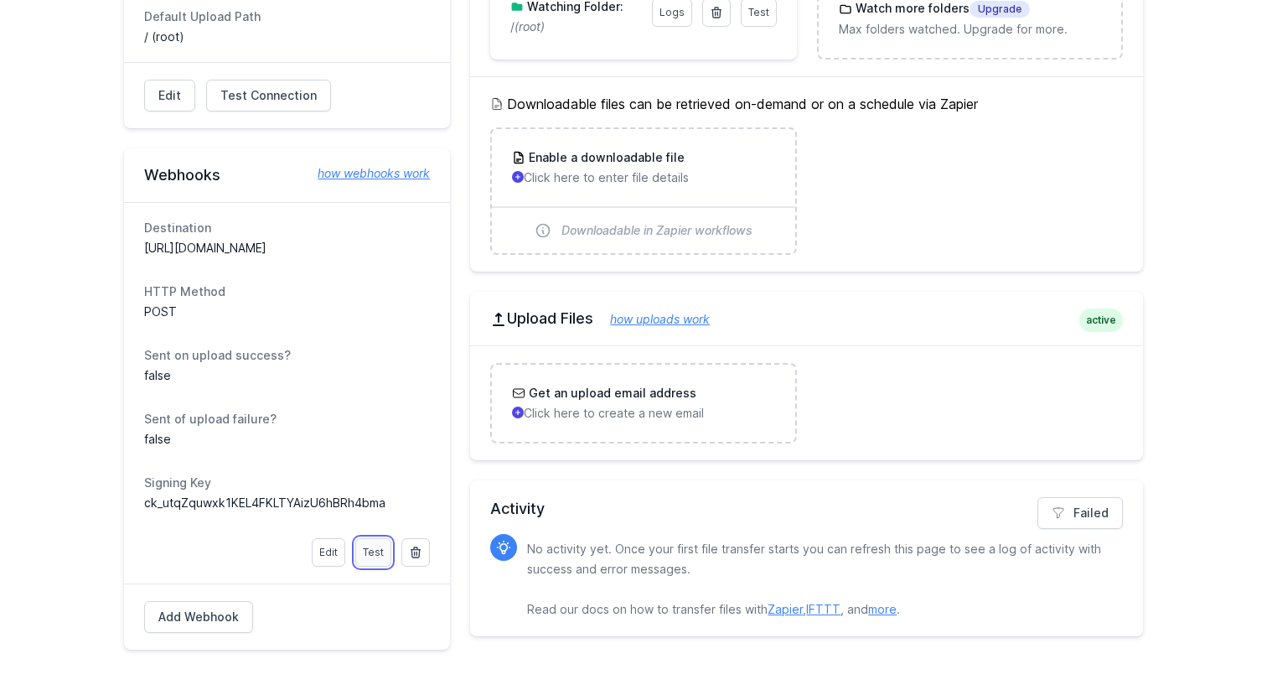
click at [369, 553] on link "Test" at bounding box center [373, 552] width 36 height 28
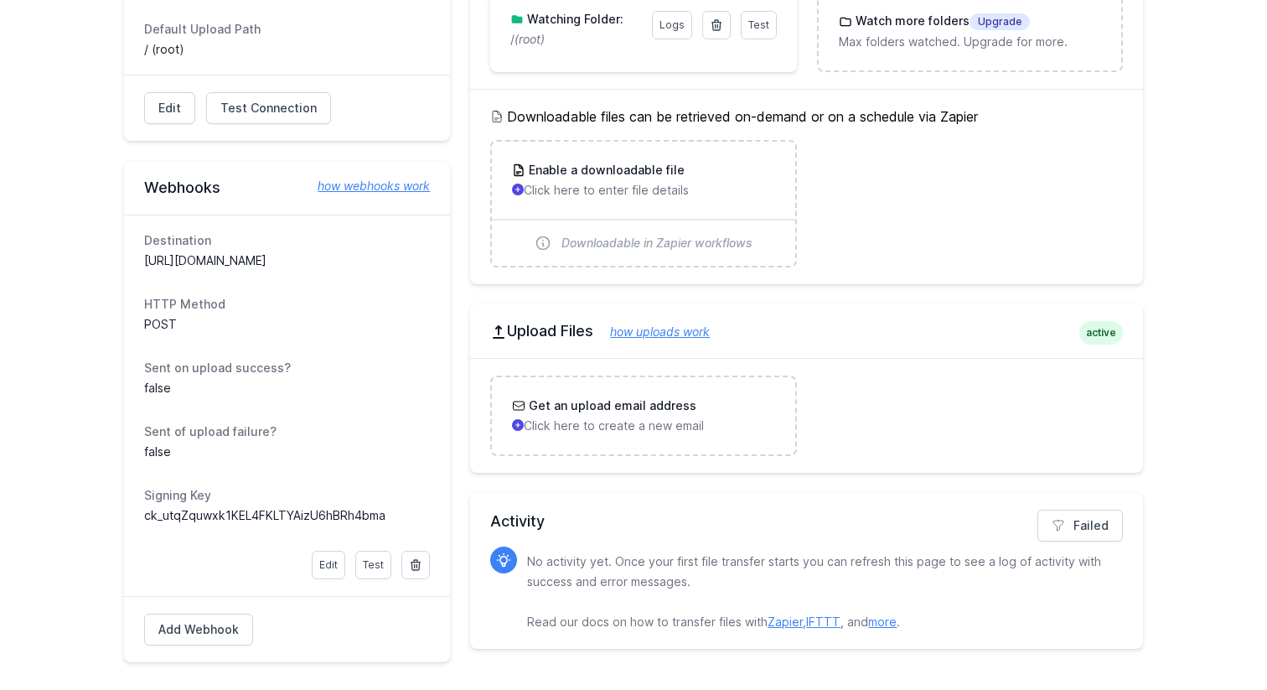
scroll to position [653, 0]
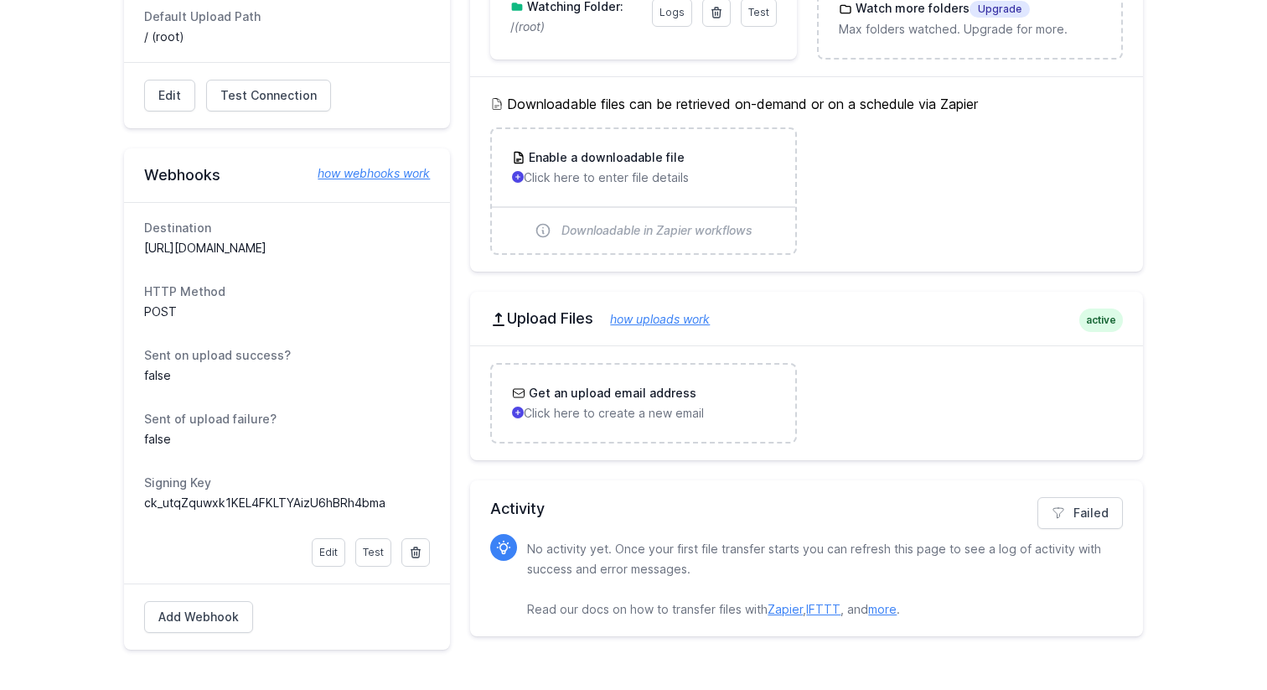
click at [225, 498] on dd "ck_utqZquwxk1KEL4FKLTYAizU6hBRh4bma" at bounding box center [287, 503] width 286 height 17
click at [272, 501] on dd "ck_utqZquwxk1KEL4FKLTYAizU6hBRh4bma" at bounding box center [287, 503] width 286 height 17
click at [277, 505] on dd "ck_utqZquwxk1KEL4FKLTYAizU6hBRh4bma" at bounding box center [287, 503] width 286 height 17
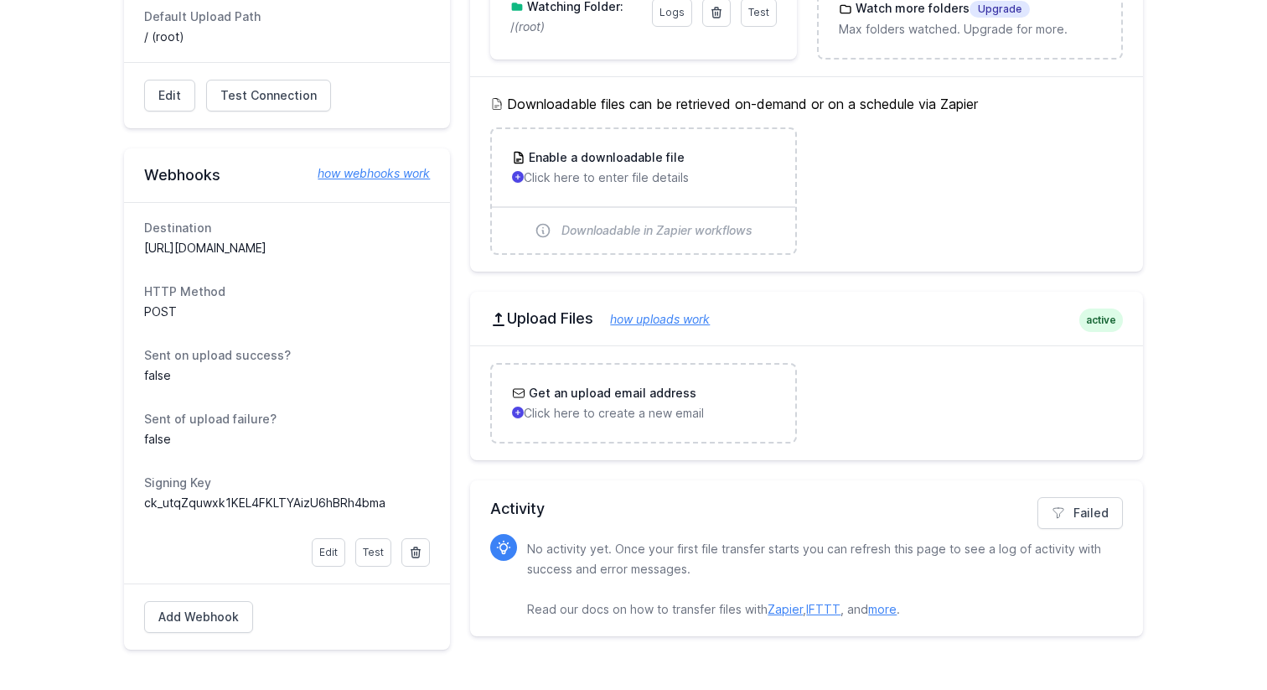
click at [277, 505] on dd "ck_utqZquwxk1KEL4FKLTYAizU6hBRh4bma" at bounding box center [287, 503] width 286 height 17
click at [302, 504] on dd "ck_utqZquwxk1KEL4FKLTYAizU6hBRh4bma" at bounding box center [287, 503] width 286 height 17
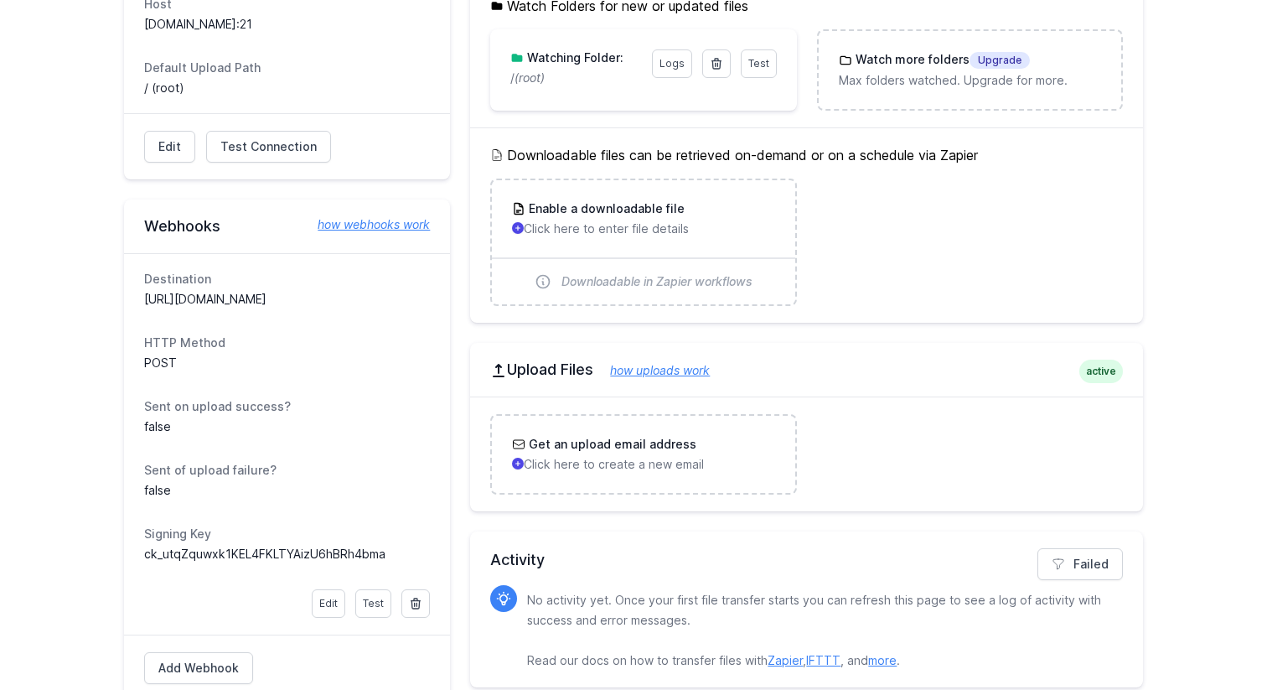
scroll to position [605, 0]
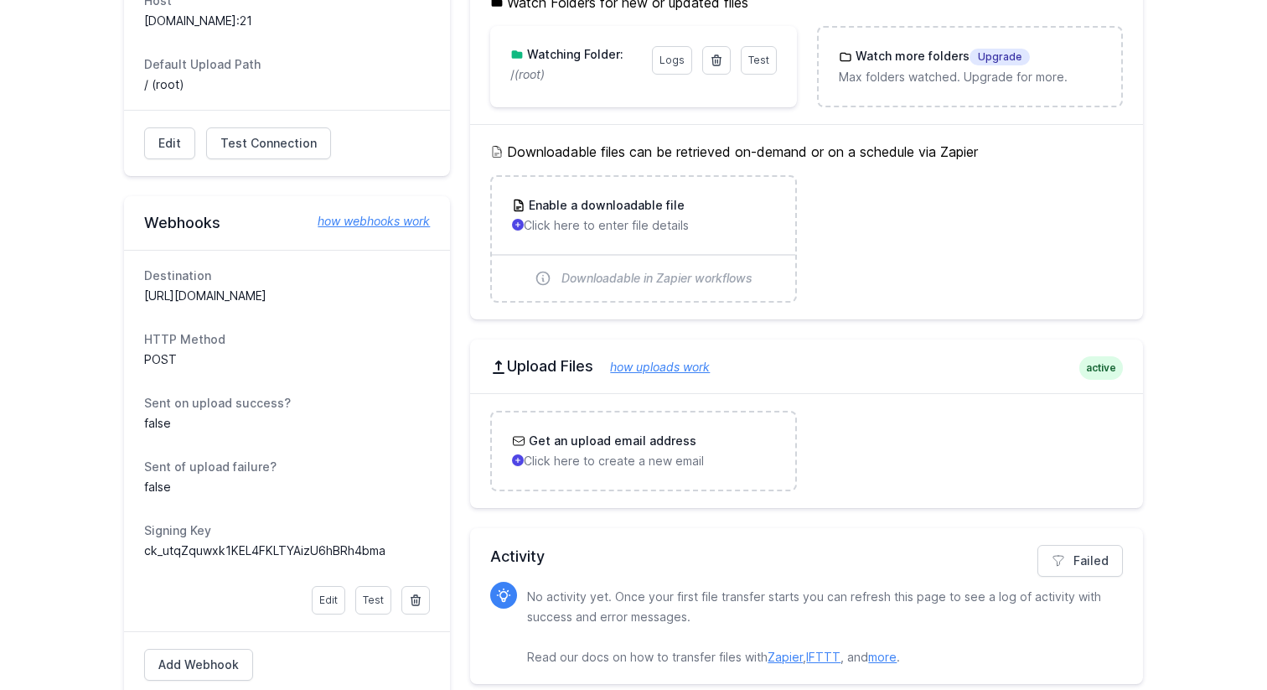
click at [241, 547] on dd "ck_utqZquwxk1KEL4FKLTYAizU6hBRh4bma" at bounding box center [287, 550] width 286 height 17
copy dl "ck_utqZquwxk1KEL4FKLTYAizU6hBRh4bma"
click at [345, 423] on dd "false" at bounding box center [287, 423] width 286 height 17
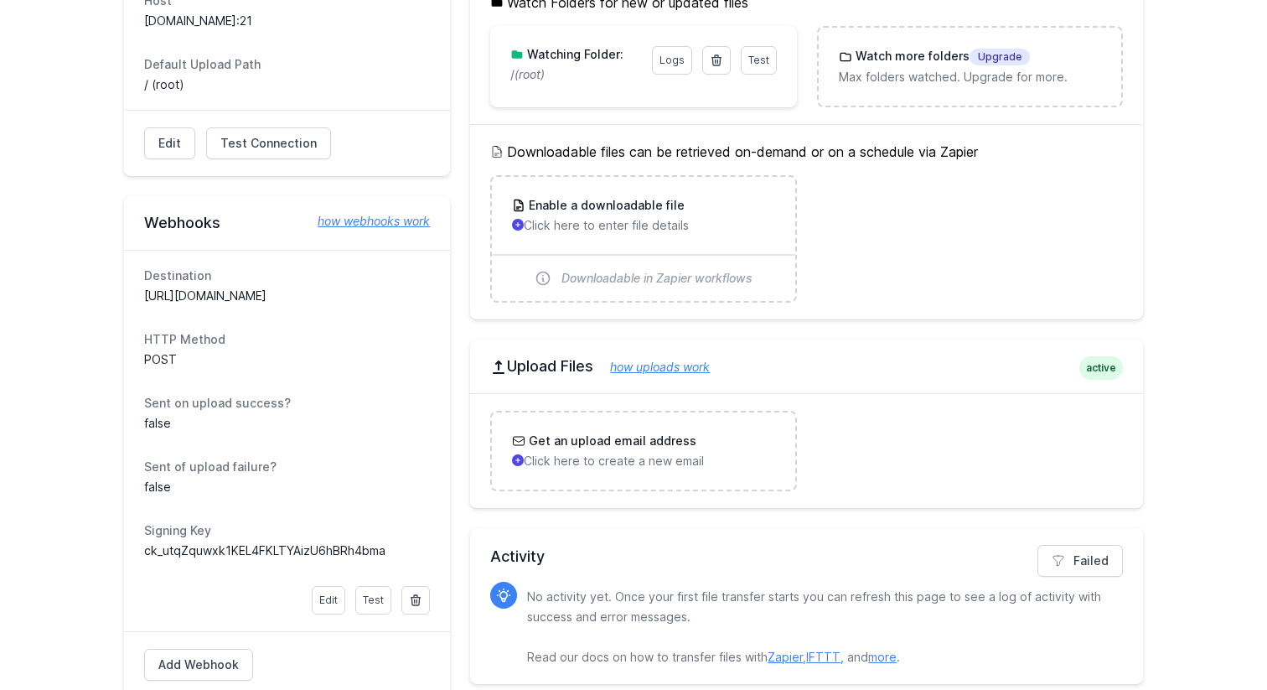
scroll to position [620, 0]
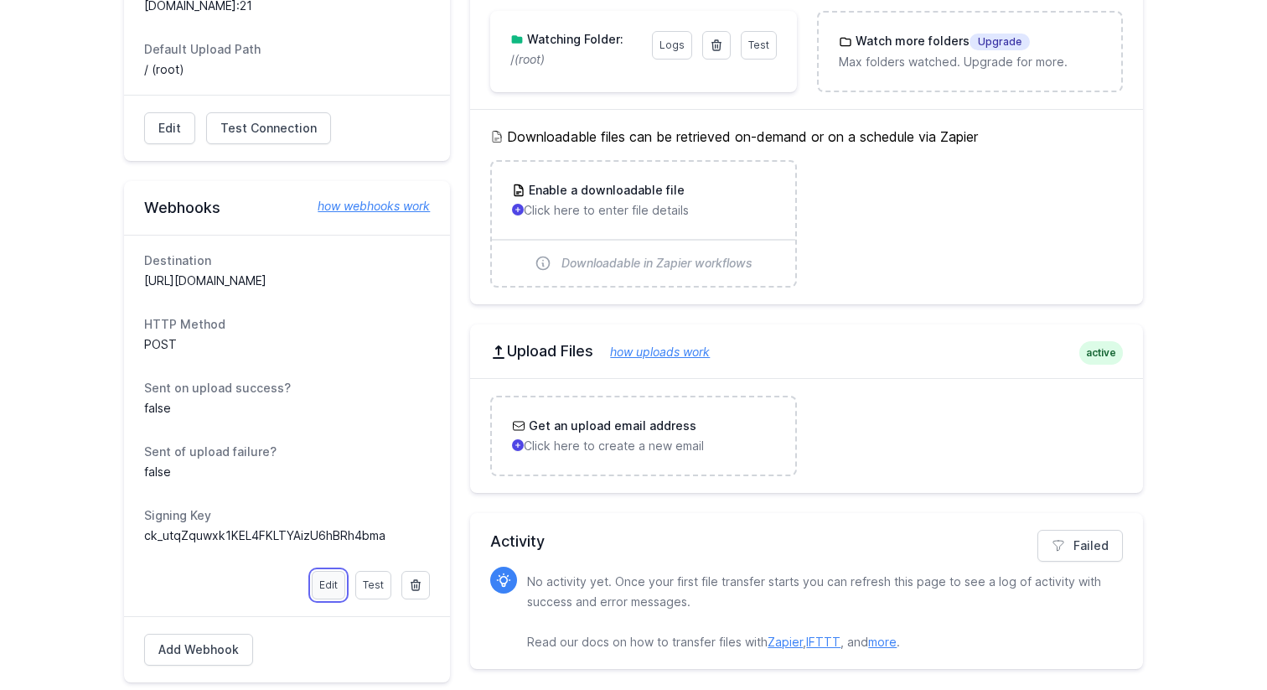
click at [335, 588] on link "Edit" at bounding box center [329, 585] width 34 height 28
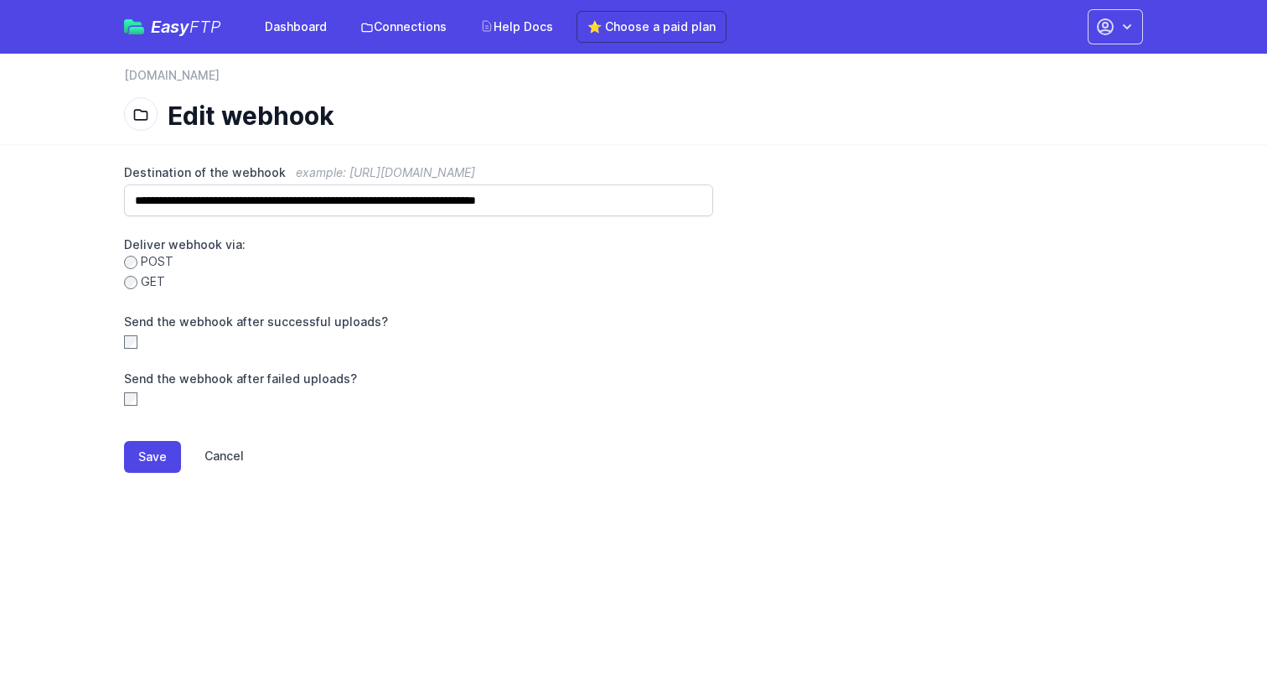
click at [216, 461] on link "Cancel" at bounding box center [212, 457] width 63 height 32
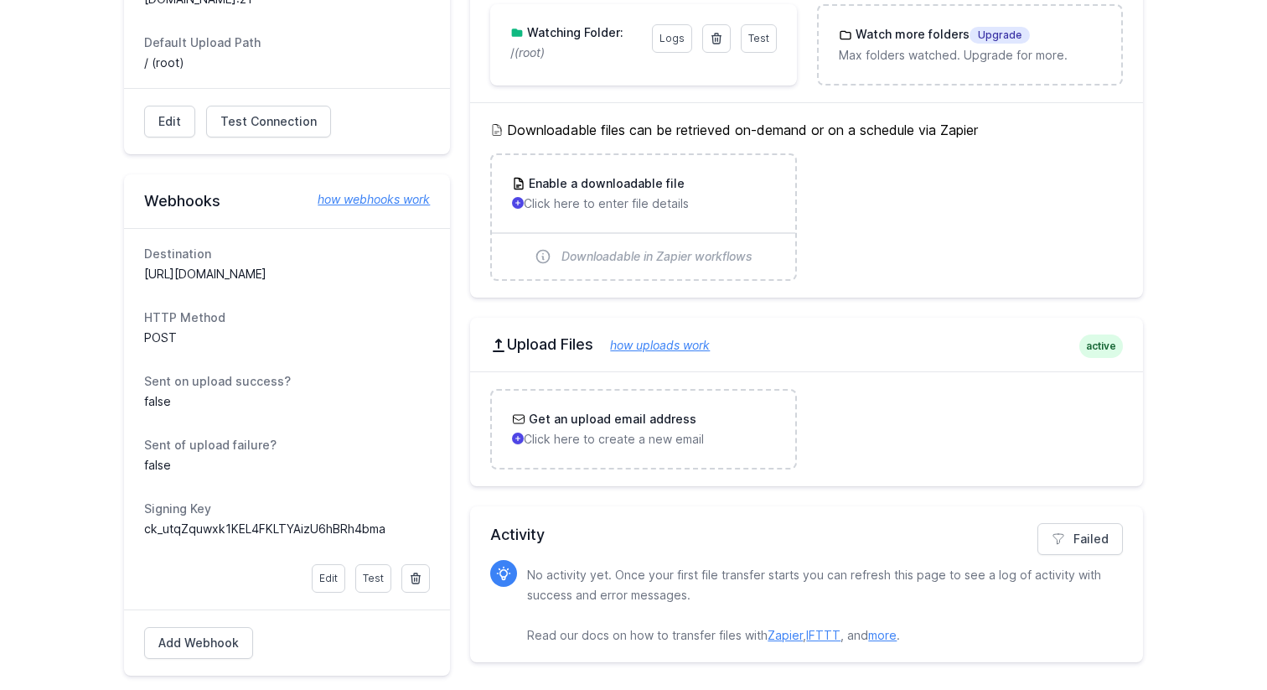
scroll to position [538, 0]
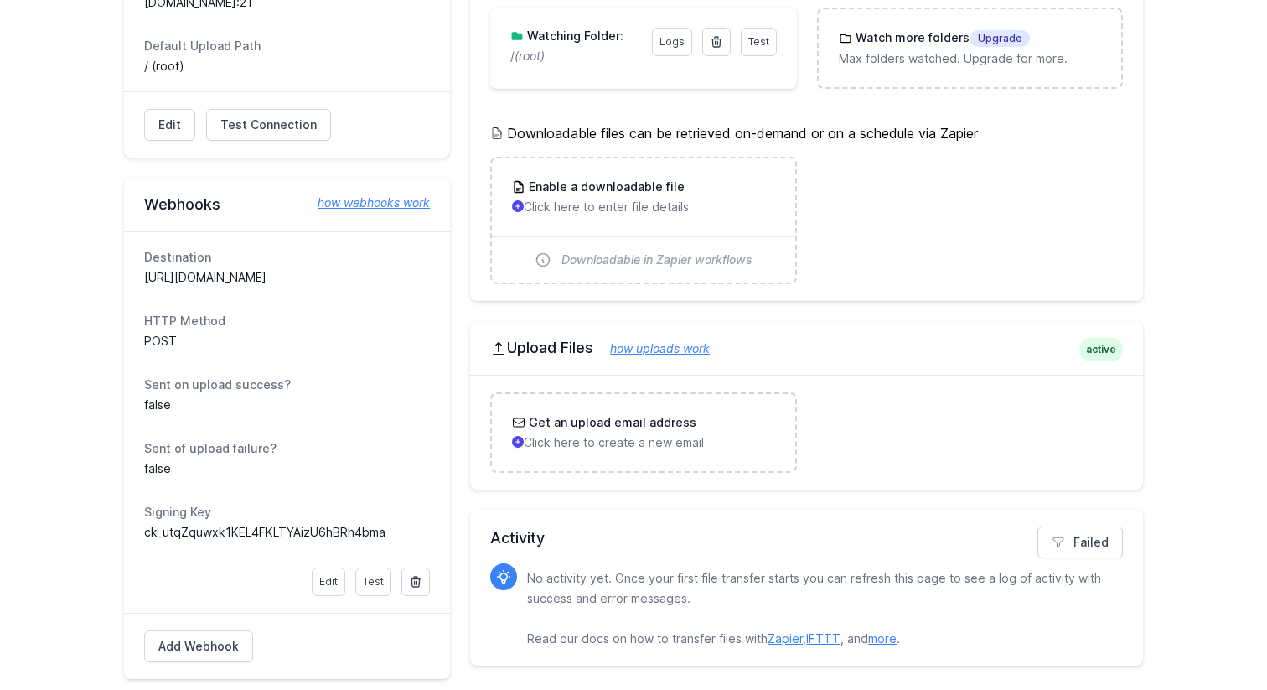
click at [467, 478] on div "FTPS Details active Host sl340.web.hostpoint.ch:21 Default Upload Path / (root)…" at bounding box center [633, 301] width 1019 height 796
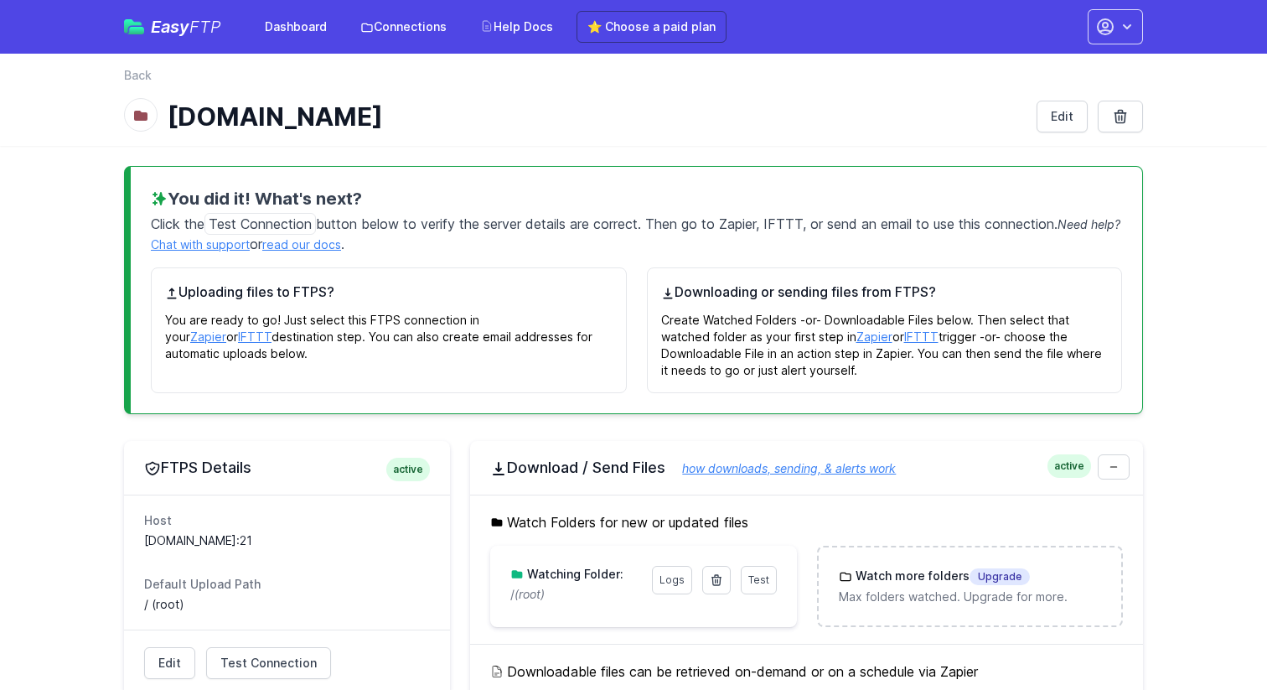
scroll to position [567, 0]
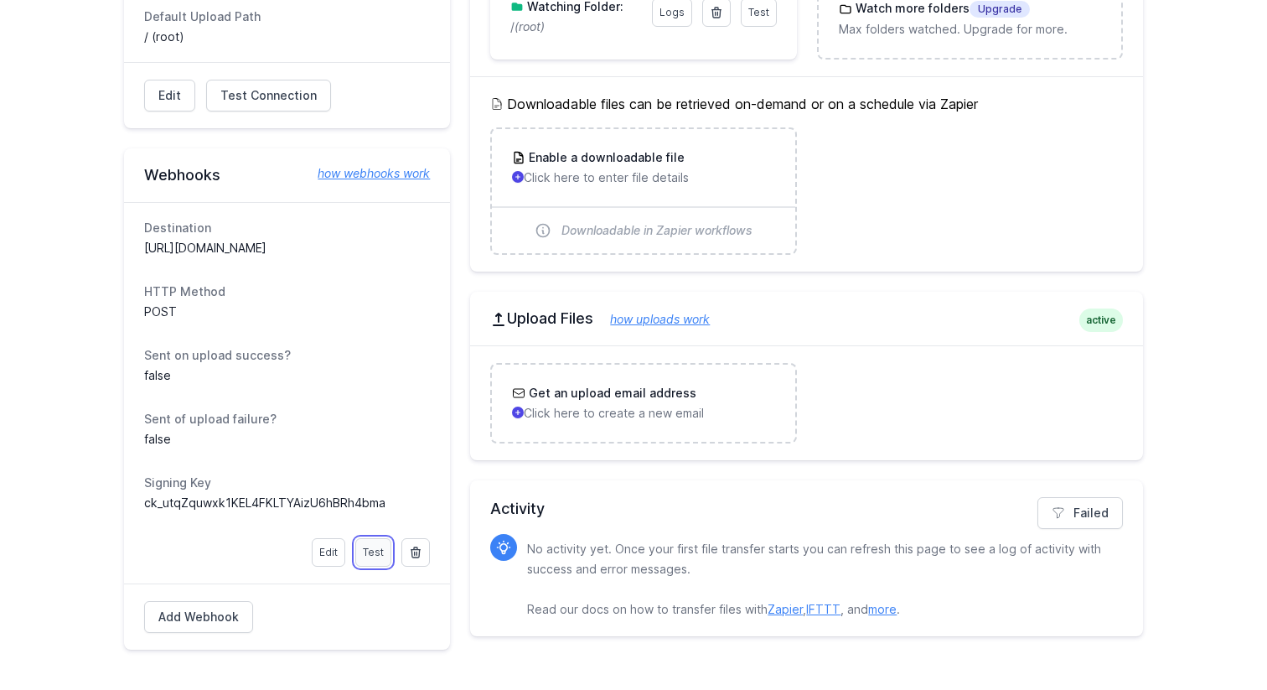
click at [376, 561] on link "Test" at bounding box center [373, 552] width 36 height 28
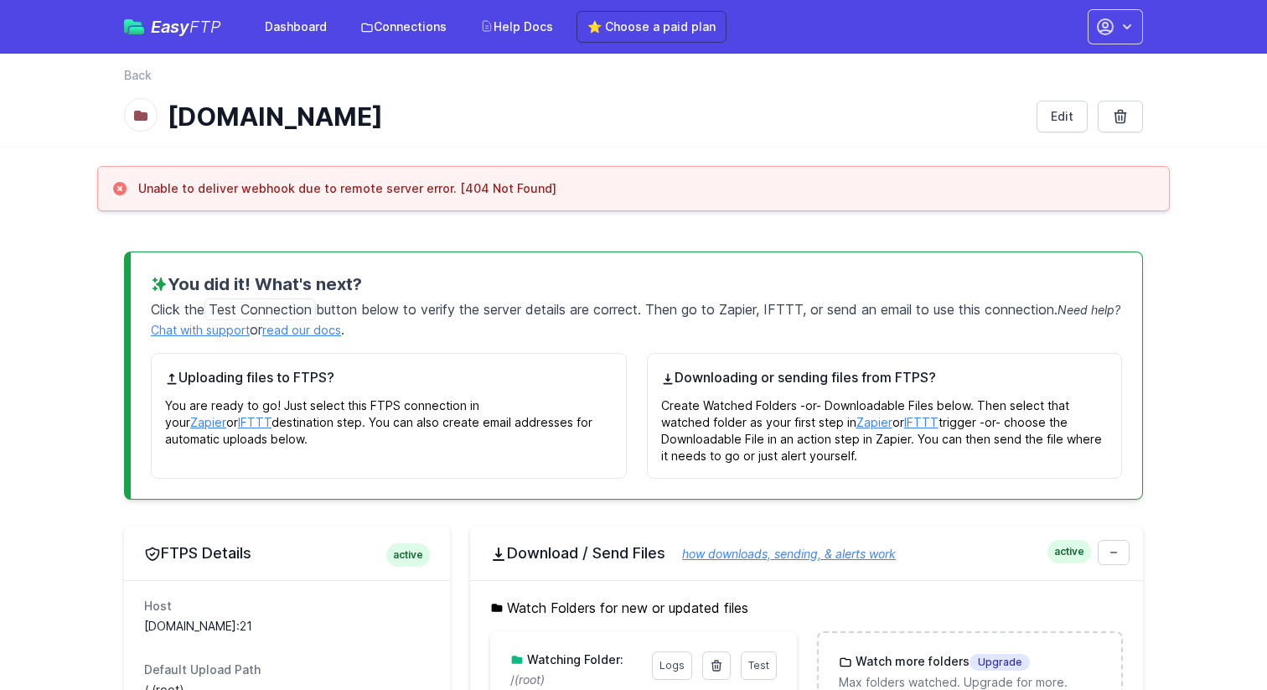
click at [484, 185] on h3 "Unable to deliver webhook due to remote server error. [404 Not Found]" at bounding box center [347, 188] width 418 height 17
click at [545, 191] on div "Unable to deliver webhook due to remote server error. [404 Not Found]" at bounding box center [633, 188] width 1044 height 17
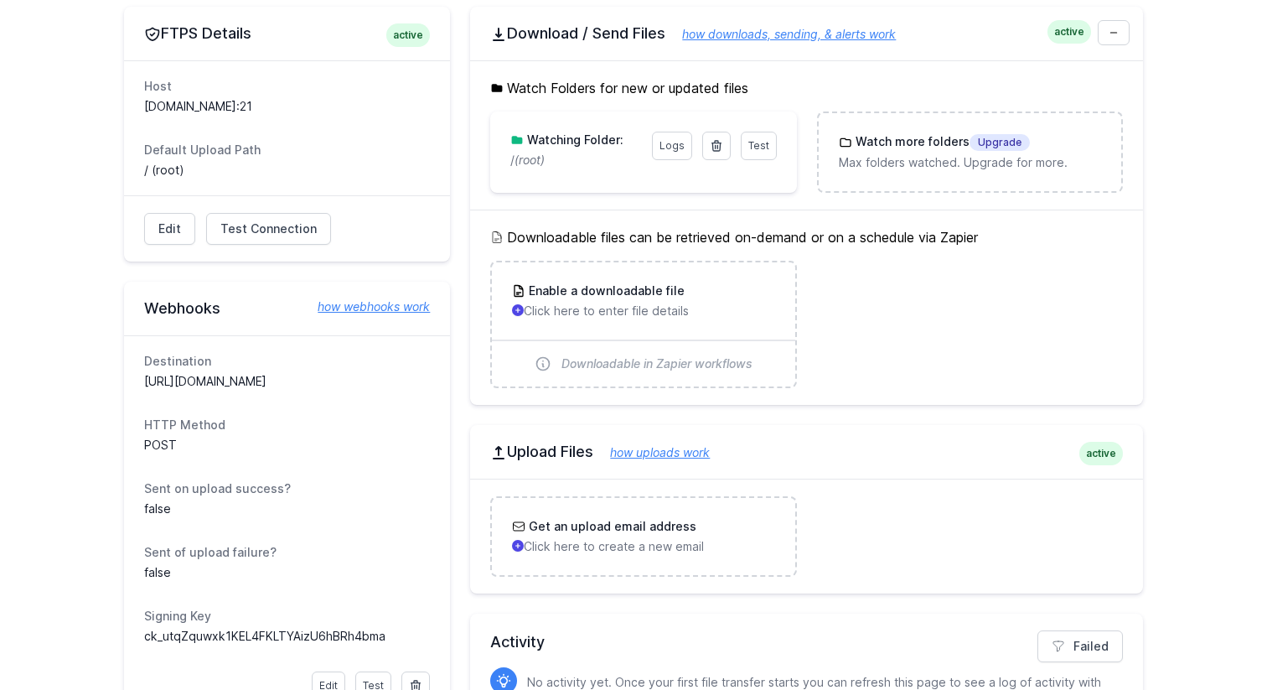
scroll to position [653, 0]
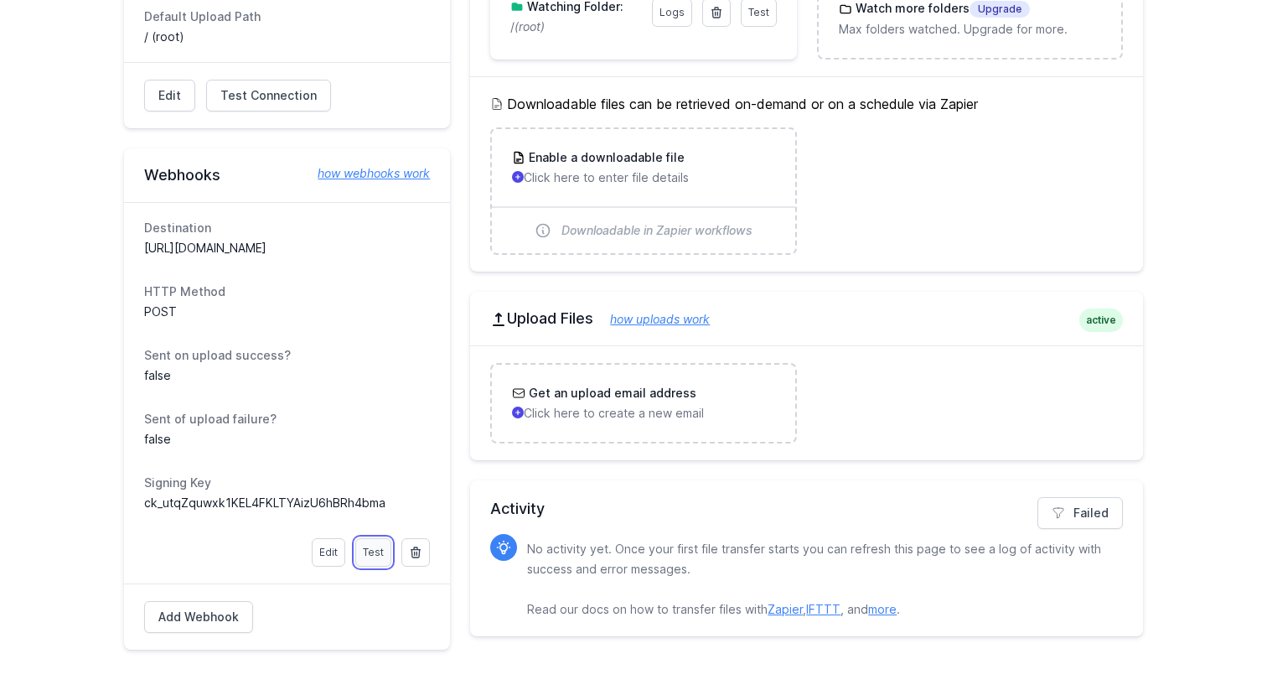
click at [382, 547] on link "Test" at bounding box center [373, 552] width 36 height 28
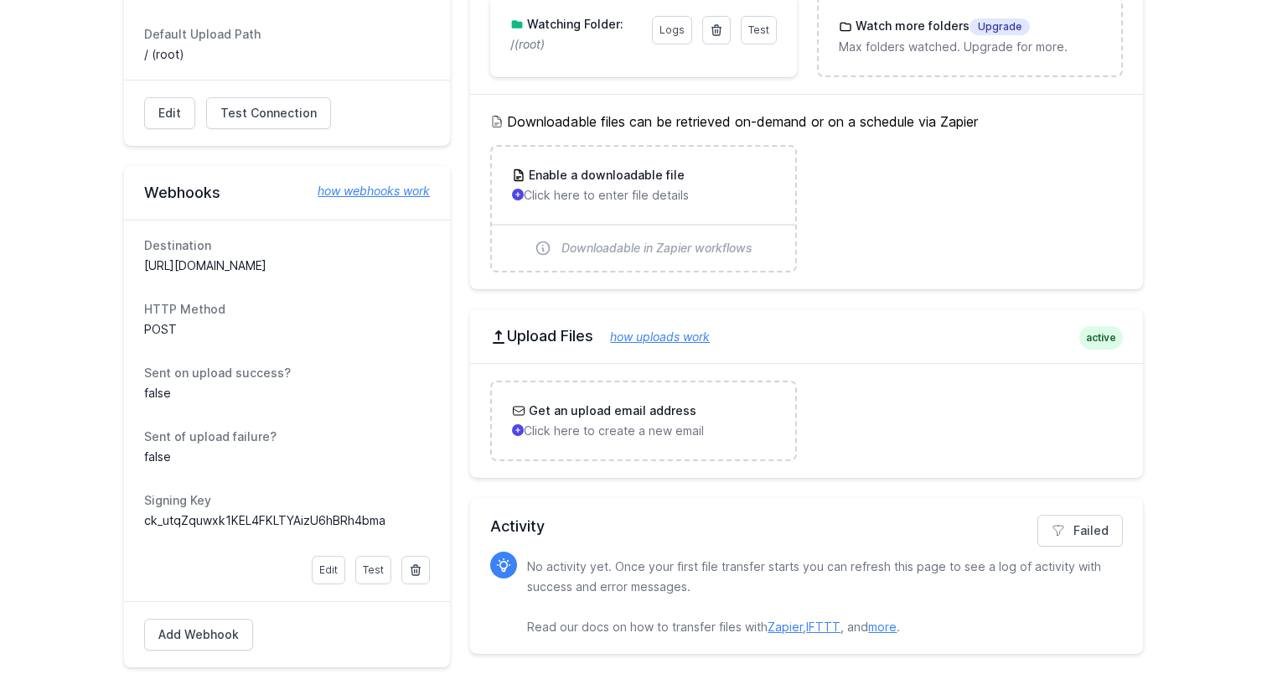
scroll to position [653, 0]
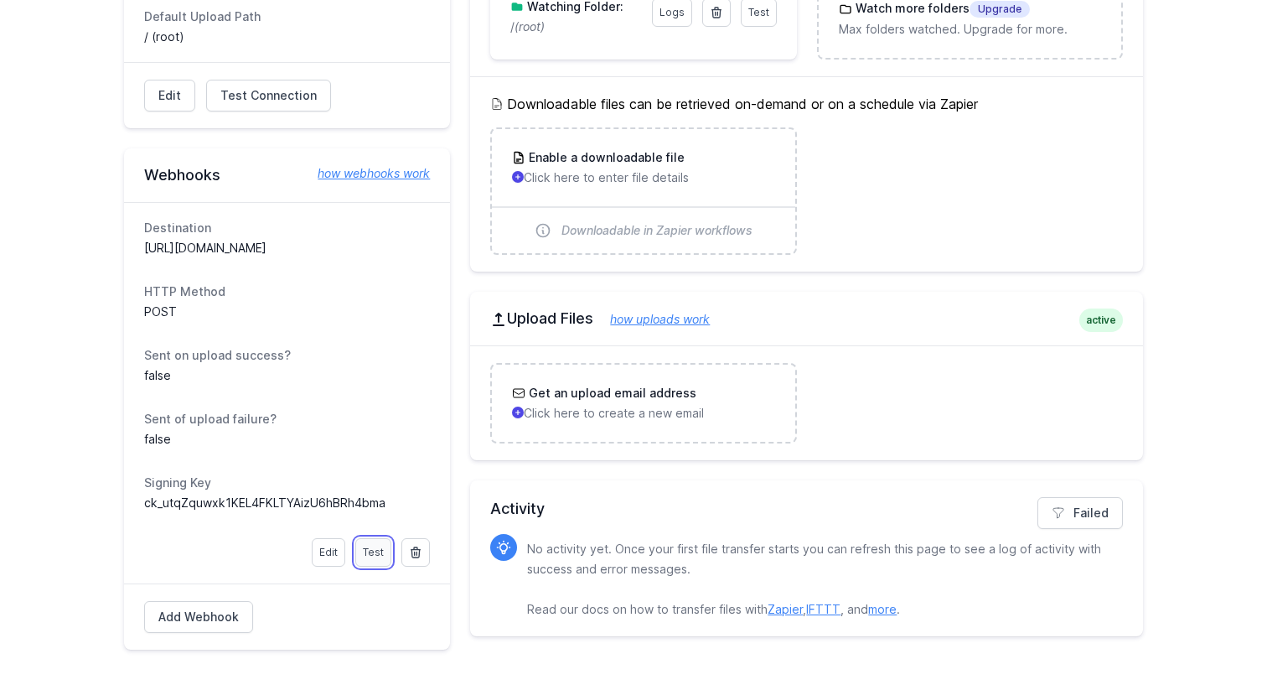
click at [370, 556] on link "Test" at bounding box center [373, 552] width 36 height 28
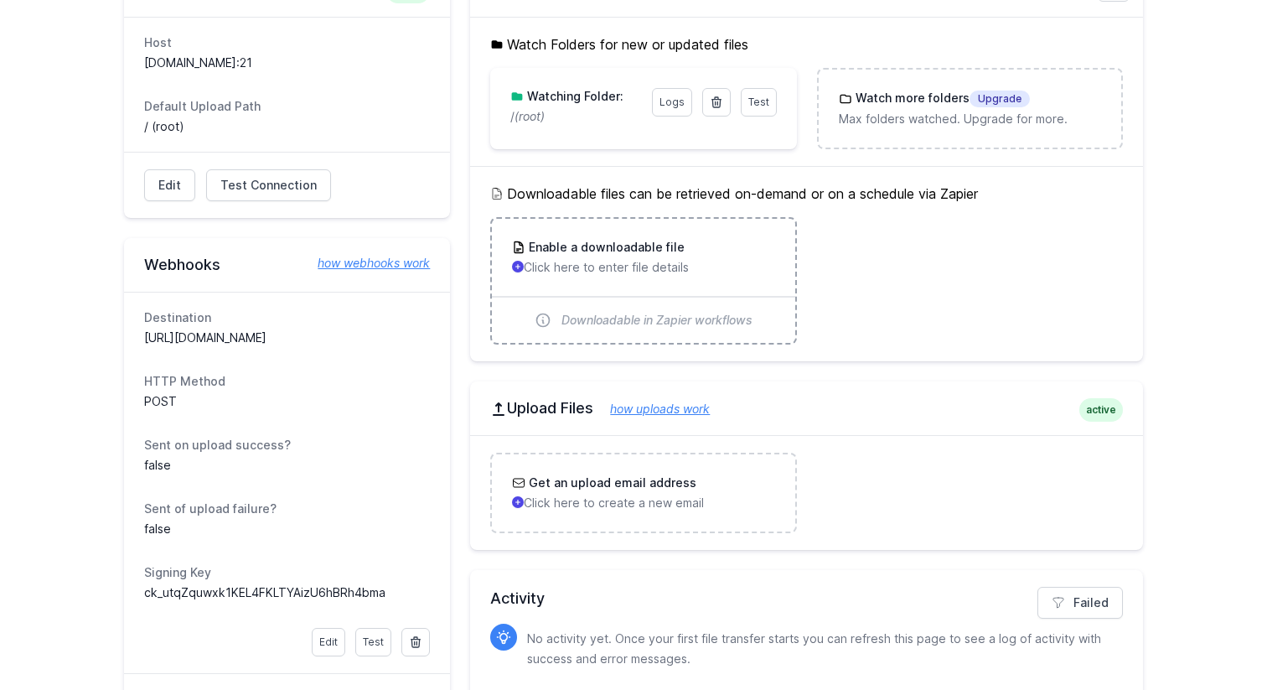
scroll to position [555, 0]
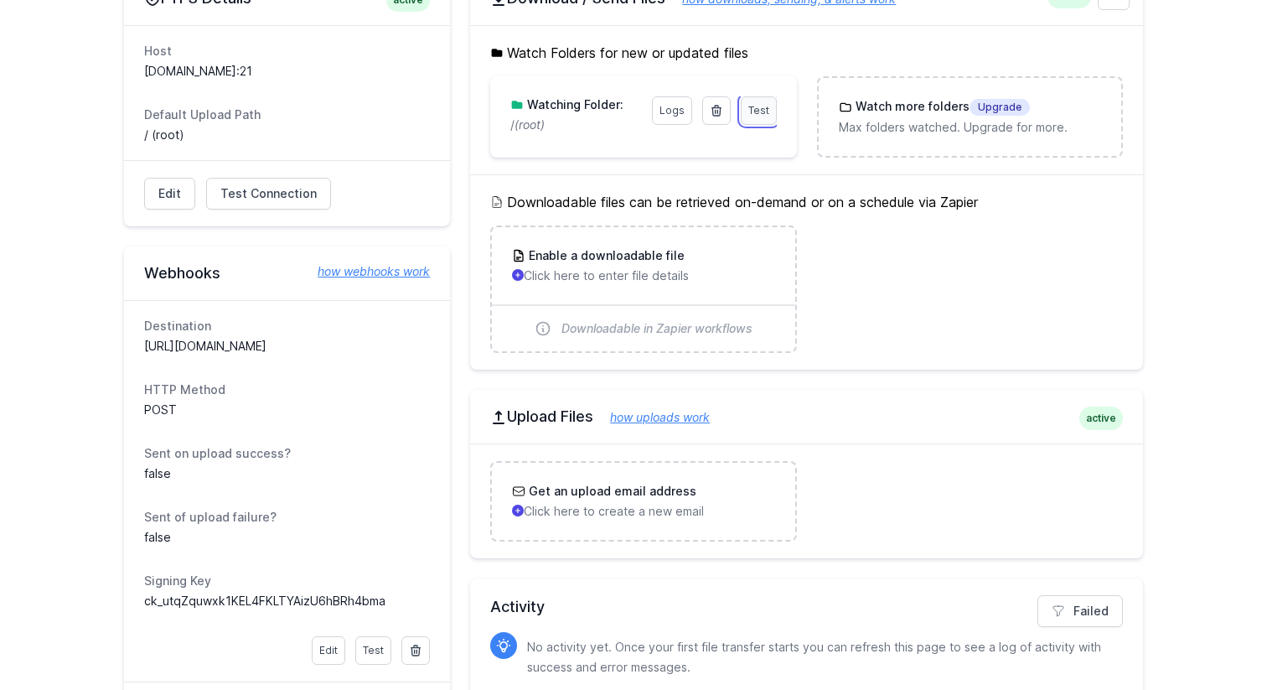
click at [762, 116] on span "Test" at bounding box center [759, 110] width 21 height 13
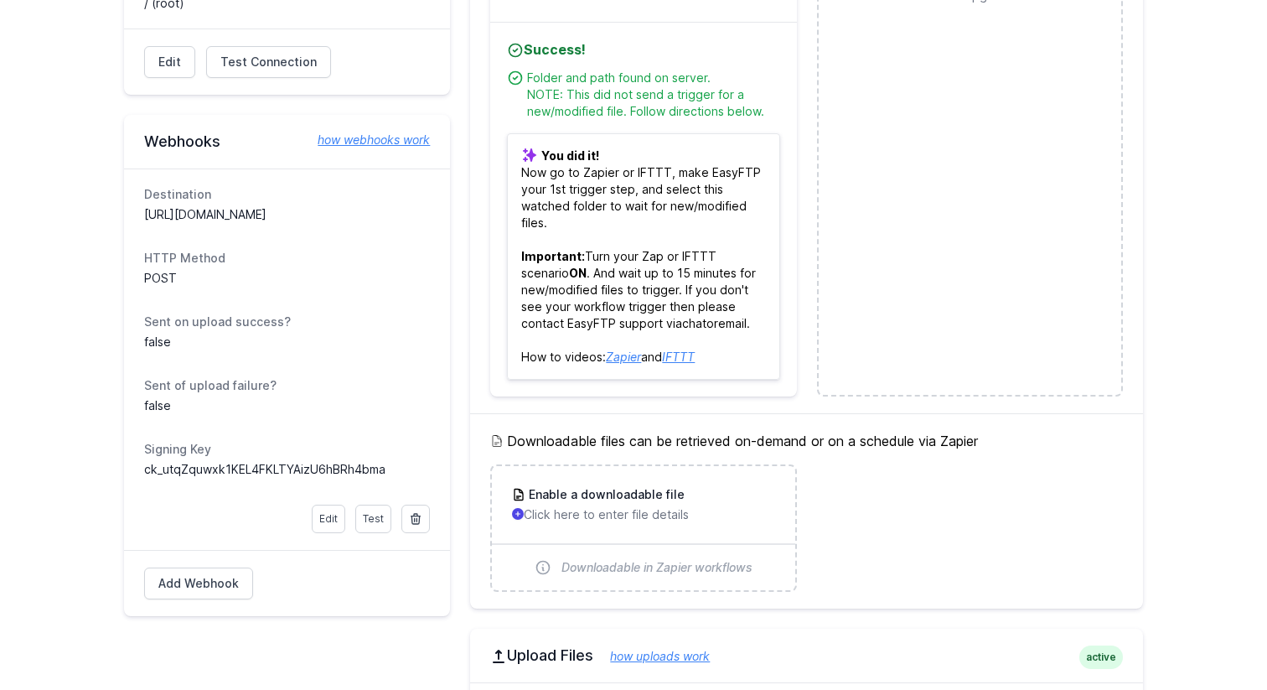
scroll to position [538, 0]
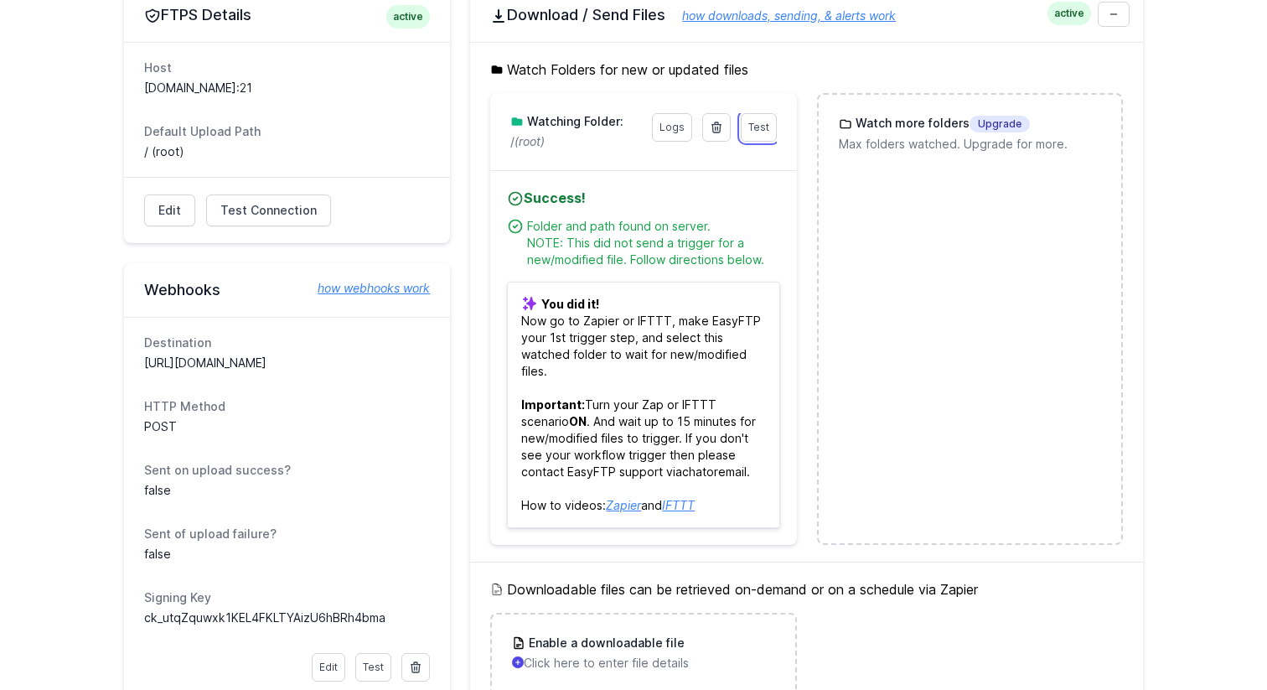
click at [381, 288] on link "how webhooks work" at bounding box center [365, 288] width 129 height 17
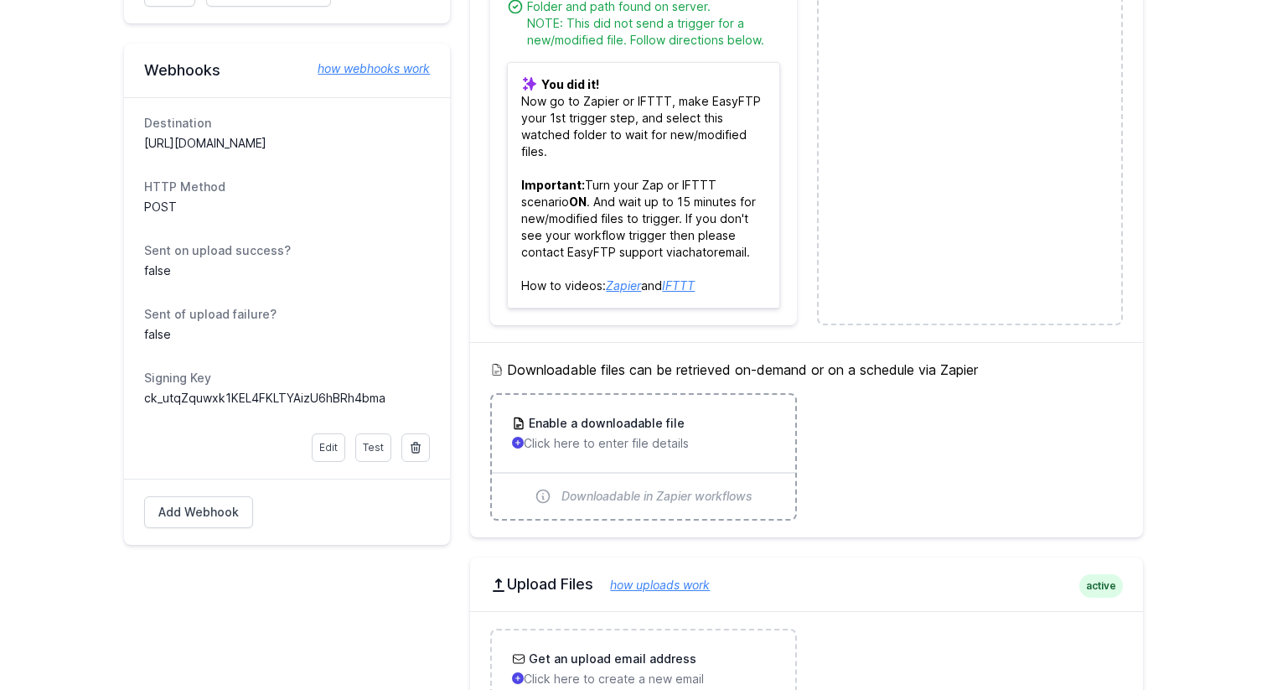
scroll to position [754, 0]
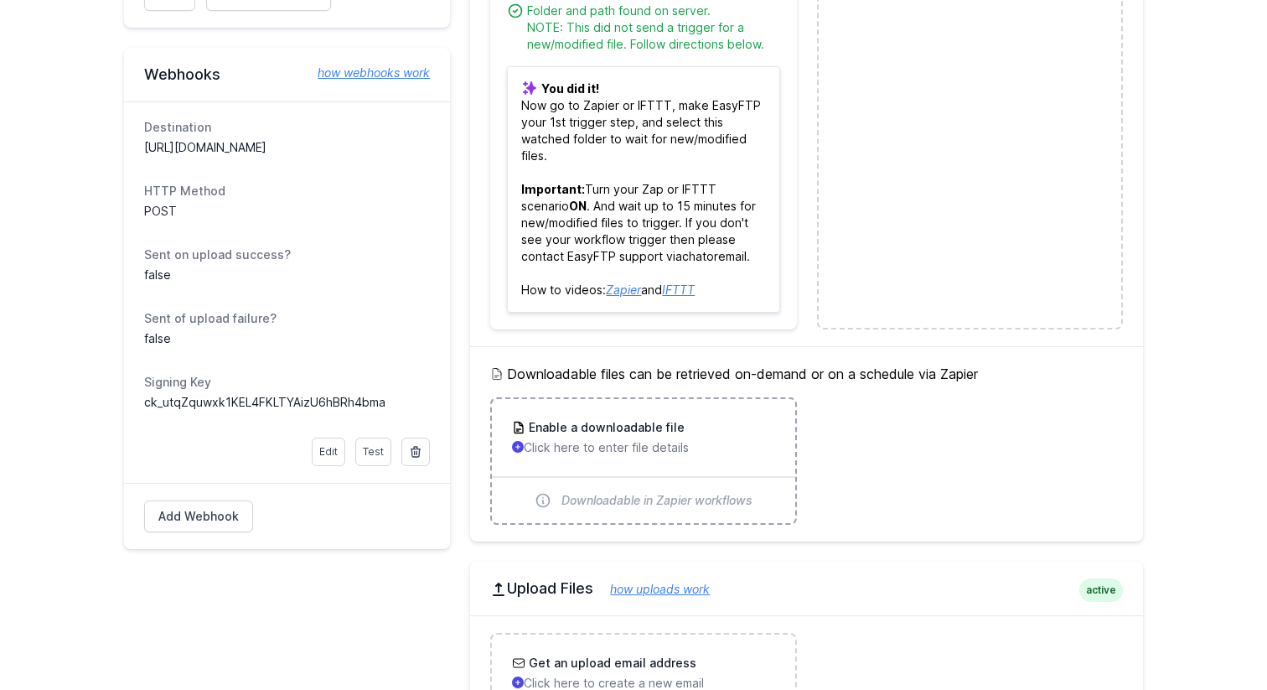
click at [699, 433] on div "Enable a downloadable file" at bounding box center [643, 427] width 262 height 17
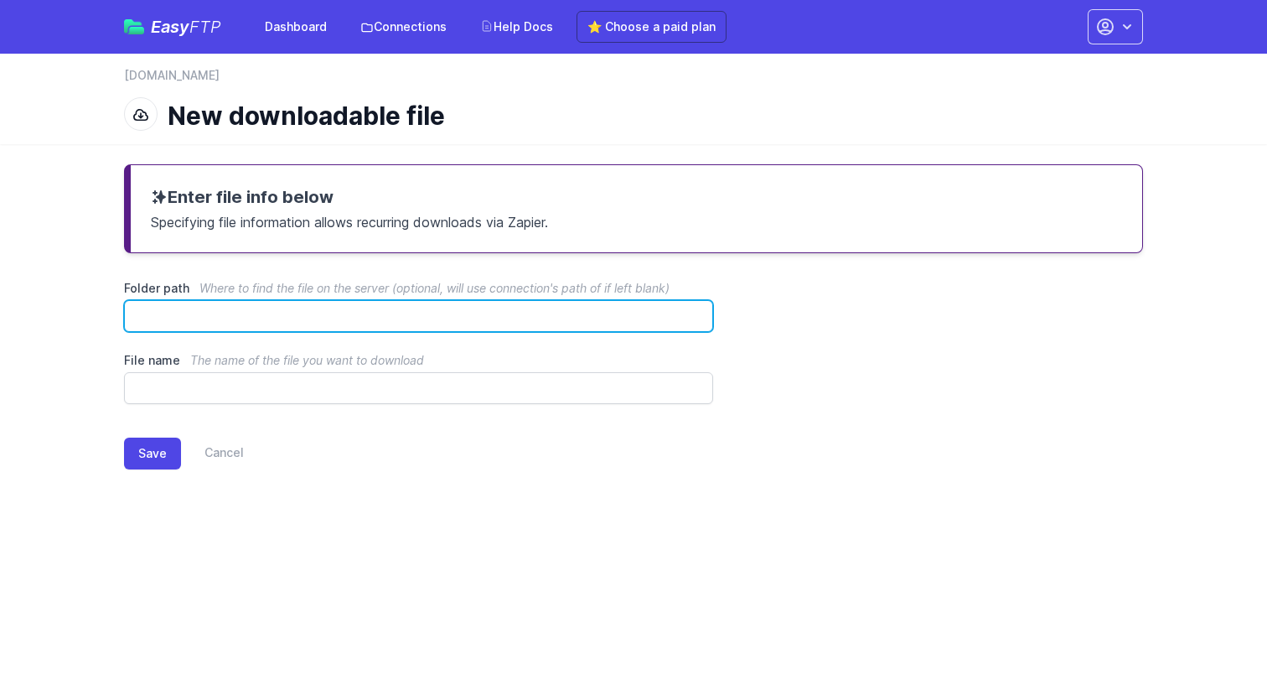
click at [189, 309] on input "Folder path Where to find the file on the server (optional, will use connection…" at bounding box center [418, 316] width 589 height 32
click at [227, 454] on link "Cancel" at bounding box center [212, 454] width 63 height 32
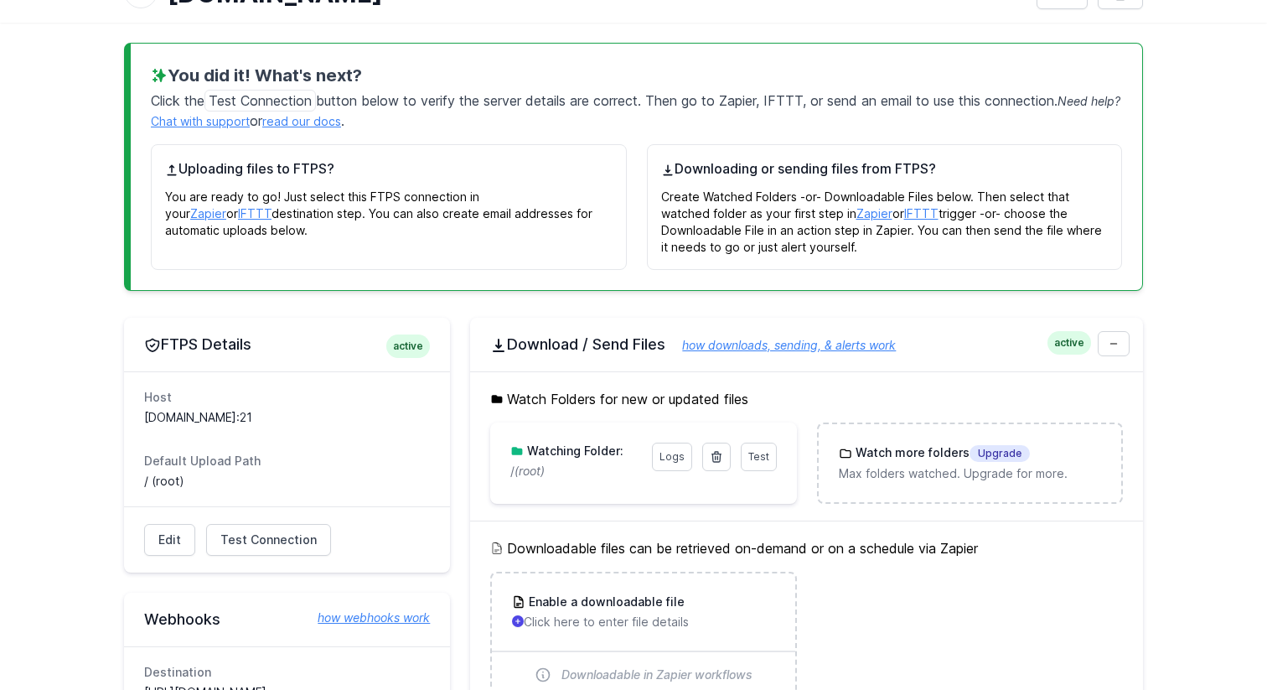
scroll to position [158, 0]
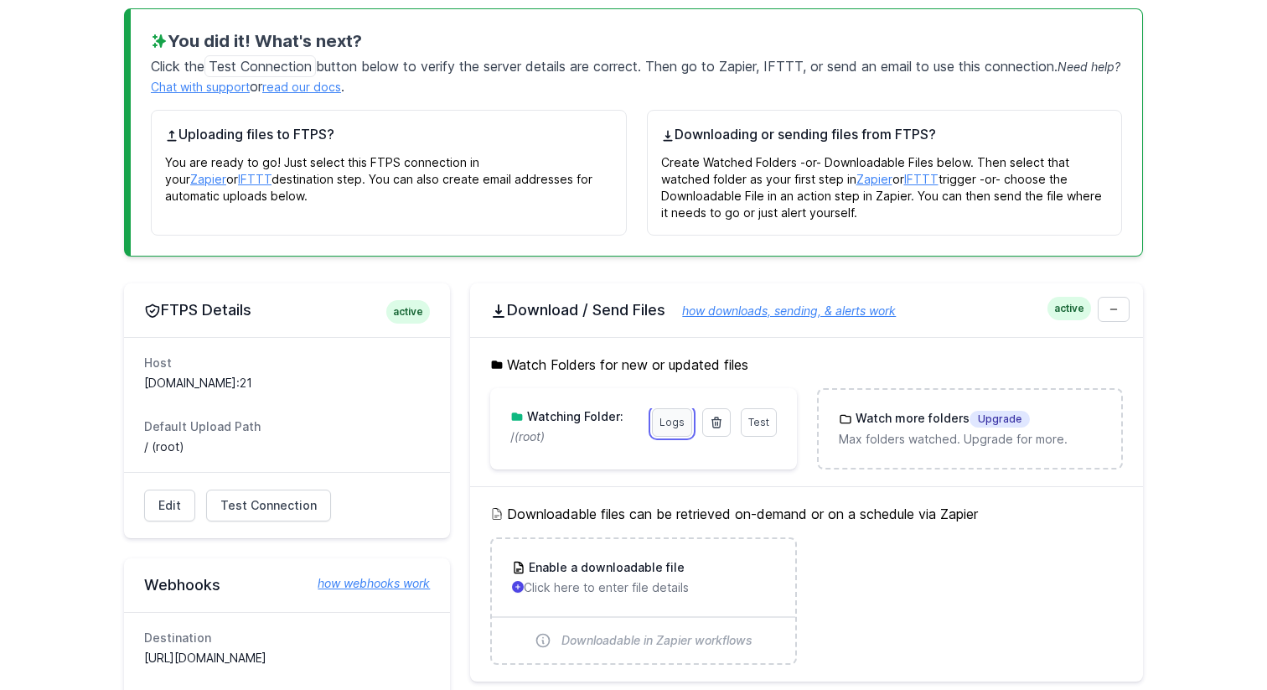
click at [674, 423] on link "Logs" at bounding box center [672, 422] width 40 height 28
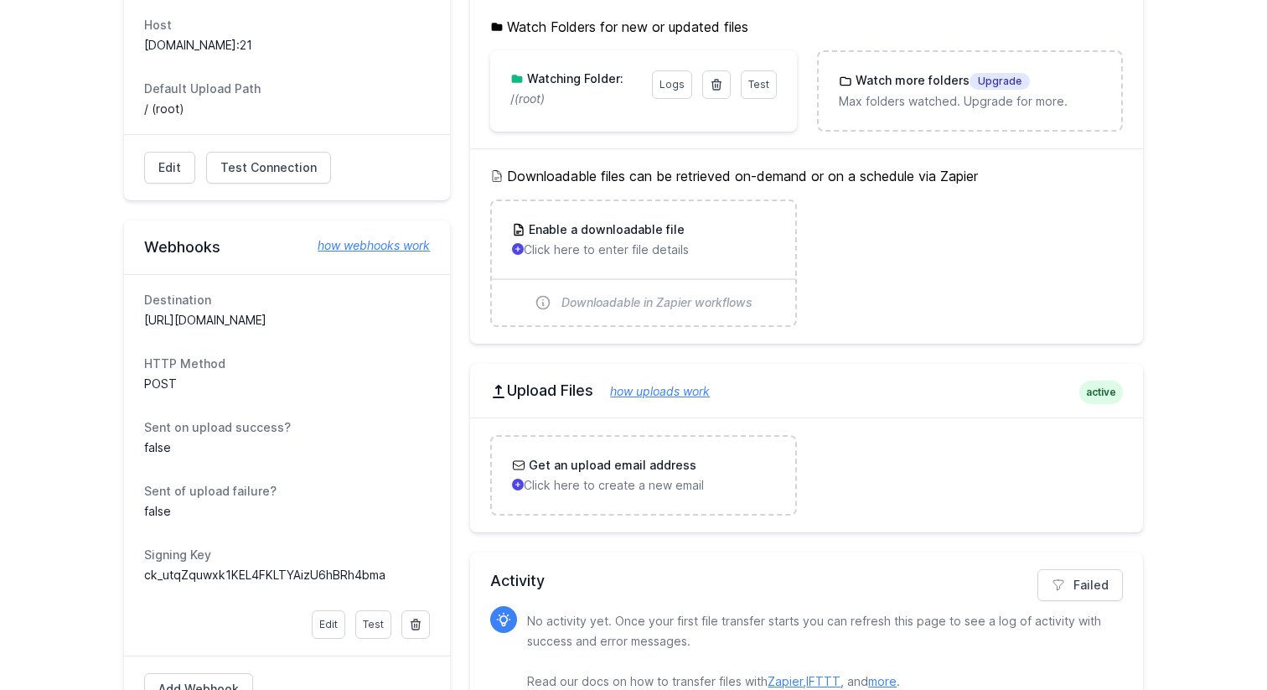
scroll to position [495, 0]
click at [379, 625] on link "Test" at bounding box center [373, 624] width 36 height 28
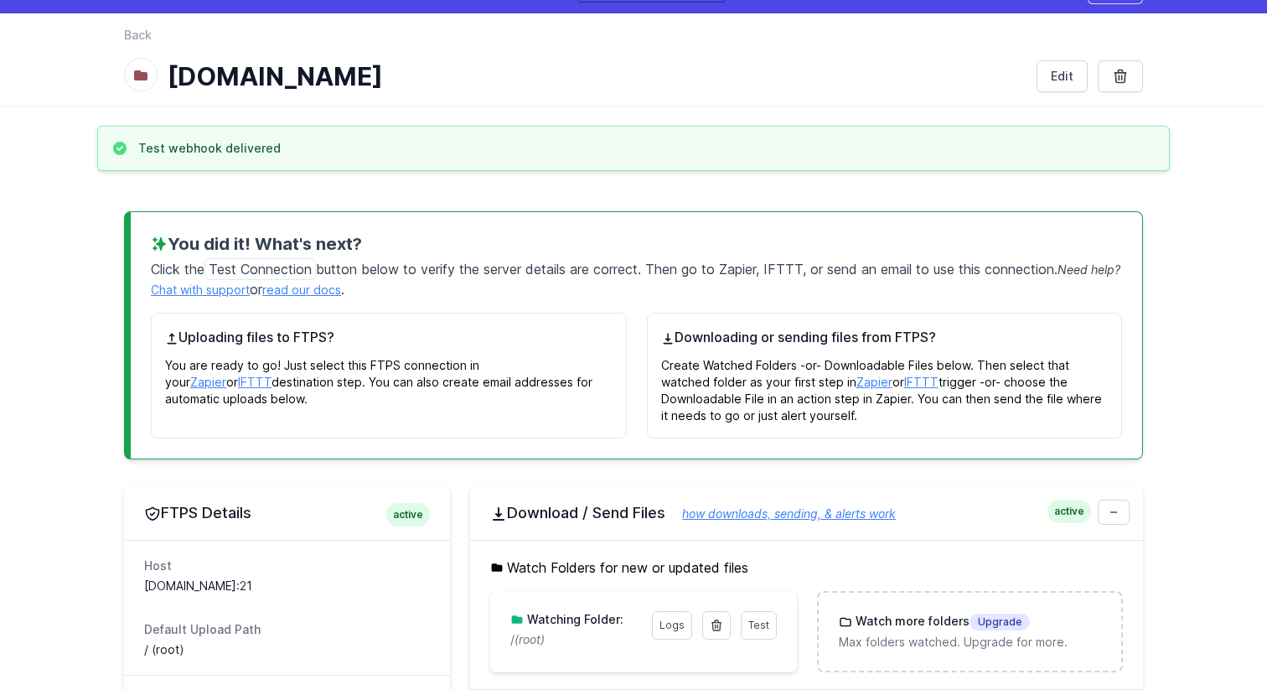
scroll to position [42, 0]
